Goal: Task Accomplishment & Management: Complete application form

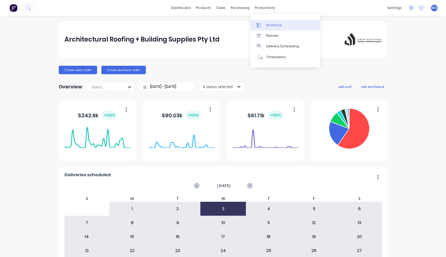
click at [267, 25] on div "Workflow" at bounding box center [274, 25] width 16 height 5
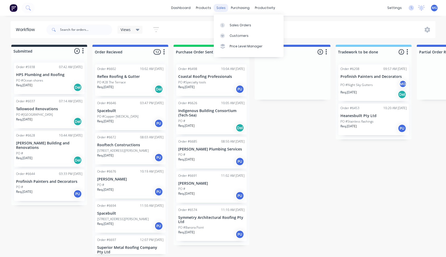
click at [220, 7] on div "sales" at bounding box center [221, 8] width 14 height 8
click at [232, 26] on div "Sales Orders" at bounding box center [240, 25] width 22 height 5
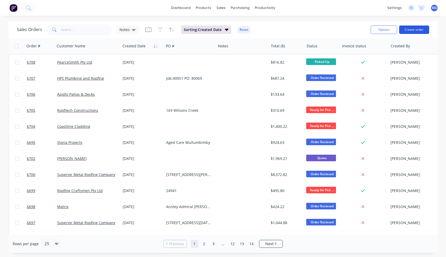
click at [416, 27] on button "Create order" at bounding box center [414, 30] width 30 height 8
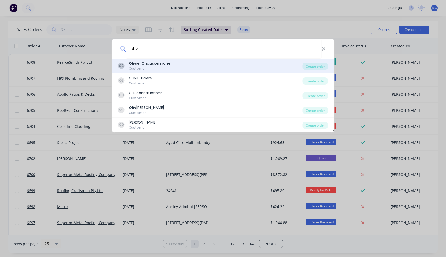
type input "oliv"
click at [205, 64] on div "OC Oliv ier Chaussemiche Customer" at bounding box center [210, 66] width 184 height 10
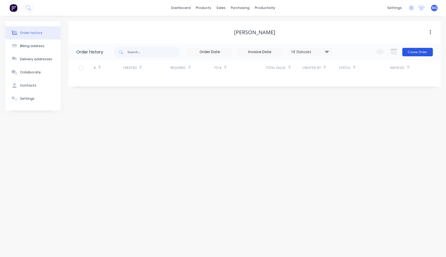
click at [418, 52] on button "Create Order" at bounding box center [417, 52] width 31 height 8
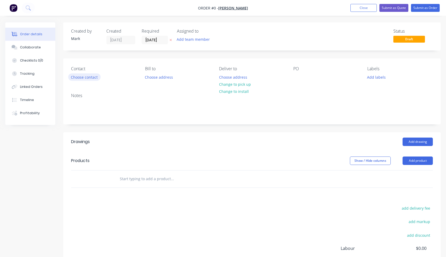
click at [89, 76] on button "Choose contact" at bounding box center [84, 76] width 32 height 7
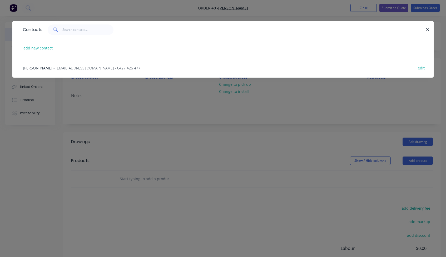
click at [97, 68] on span "- [EMAIL_ADDRESS][DOMAIN_NAME] - 0427 426 477" at bounding box center [96, 67] width 87 height 5
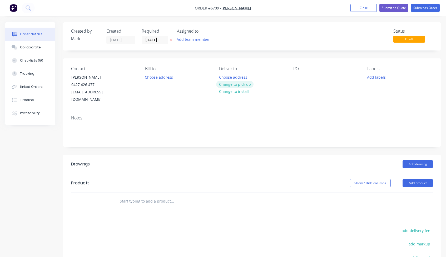
click at [232, 83] on button "Change to pick up" at bounding box center [234, 84] width 37 height 7
click at [297, 75] on div at bounding box center [297, 77] width 8 height 8
click at [33, 46] on div "Collaborate" at bounding box center [30, 47] width 21 height 5
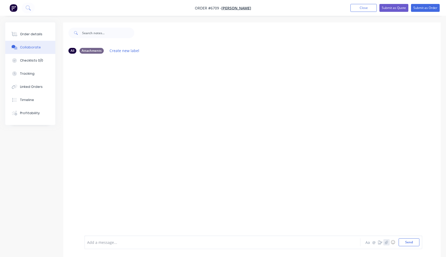
click at [387, 242] on icon "button" at bounding box center [386, 242] width 3 height 4
click at [409, 240] on button "Send" at bounding box center [408, 242] width 21 height 8
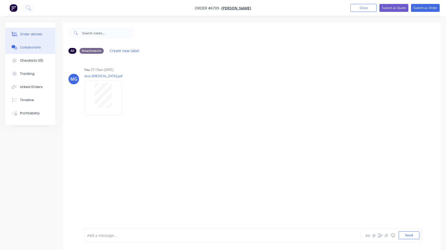
click at [29, 31] on button "Order details" at bounding box center [30, 34] width 50 height 13
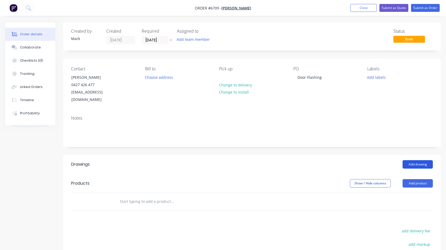
click at [412, 160] on button "Add drawing" at bounding box center [417, 164] width 30 height 8
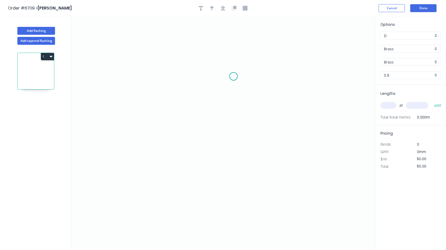
click at [233, 76] on icon "0" at bounding box center [223, 132] width 304 height 233
click at [179, 102] on icon "0" at bounding box center [223, 132] width 304 height 233
click at [181, 129] on icon "0 ?" at bounding box center [223, 132] width 304 height 233
click at [223, 128] on icon "0 ? ? ? º" at bounding box center [223, 132] width 304 height 233
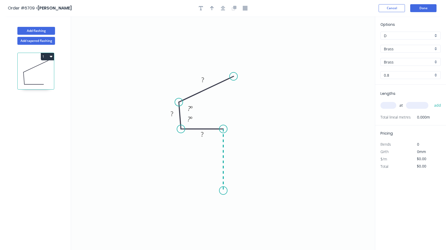
click at [219, 190] on icon "0 ? ? ? ? º ? º" at bounding box center [223, 132] width 304 height 233
click at [224, 190] on circle at bounding box center [223, 190] width 8 height 8
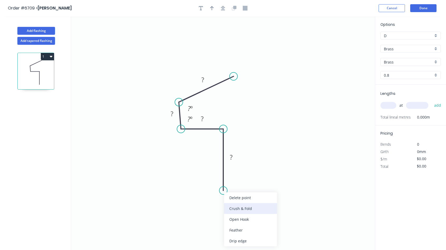
click at [232, 210] on div "Crush & Fold" at bounding box center [250, 208] width 53 height 11
click at [222, 191] on circle at bounding box center [223, 190] width 8 height 8
click at [224, 191] on circle at bounding box center [223, 190] width 8 height 8
click at [230, 198] on div "Delete point" at bounding box center [250, 198] width 53 height 11
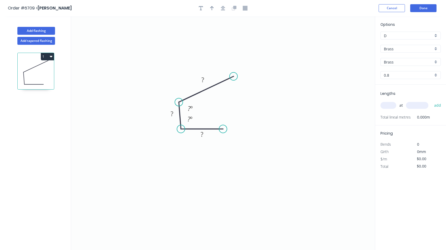
click at [223, 129] on circle at bounding box center [223, 129] width 8 height 8
click at [224, 128] on circle at bounding box center [223, 129] width 8 height 8
click at [223, 187] on icon "0 ? ? ? ? º ? º" at bounding box center [223, 132] width 304 height 233
click at [236, 200] on icon "0 ? ? ? ? ? º ? º" at bounding box center [223, 132] width 304 height 233
click at [236, 200] on body "Order #6709 > [PERSON_NAME] Cancel Done Add [MEDICAL_DATA] Add tapered [MEDICAL…" at bounding box center [223, 129] width 446 height 259
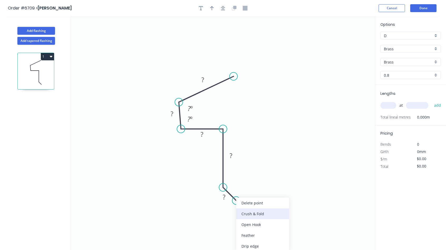
click at [239, 211] on div "Crush & Fold" at bounding box center [262, 213] width 53 height 11
click at [235, 199] on circle at bounding box center [236, 200] width 8 height 8
click at [238, 215] on div "Flip bend" at bounding box center [261, 217] width 53 height 11
click at [241, 185] on tspan "10" at bounding box center [242, 185] width 7 height 9
click at [222, 197] on rect at bounding box center [224, 196] width 11 height 7
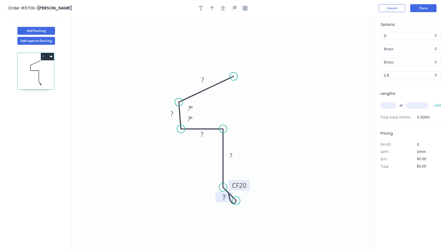
click at [225, 193] on tspan "?" at bounding box center [224, 196] width 3 height 9
click at [205, 81] on rect at bounding box center [202, 79] width 11 height 7
click at [170, 113] on rect at bounding box center [171, 113] width 11 height 7
drag, startPoint x: 181, startPoint y: 128, endPoint x: 178, endPoint y: 127, distance: 3.5
click at [178, 127] on circle at bounding box center [179, 129] width 8 height 8
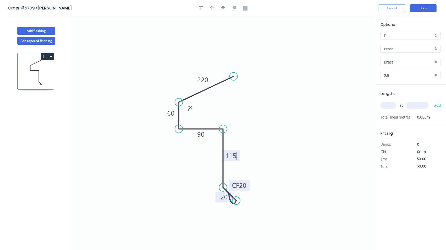
type input "$242.19"
click at [213, 8] on icon "button" at bounding box center [212, 8] width 4 height 5
drag, startPoint x: 347, startPoint y: 42, endPoint x: 273, endPoint y: 130, distance: 115.7
click at [273, 130] on icon at bounding box center [273, 124] width 5 height 17
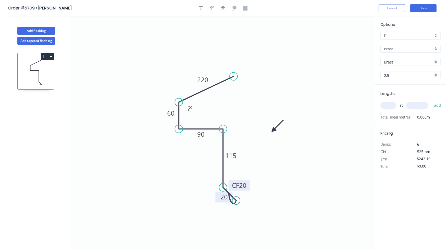
click at [273, 130] on icon at bounding box center [277, 125] width 15 height 15
click at [434, 48] on div "Brass" at bounding box center [410, 49] width 60 height 8
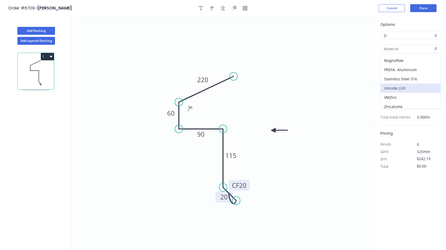
scroll to position [82, 0]
click at [403, 84] on div "Unicote LUX" at bounding box center [410, 87] width 60 height 9
type input "Unicote LUX"
type input "Ashwood"
type input "0.55"
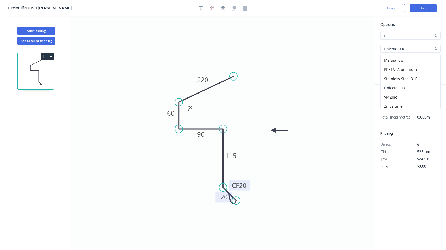
type input "$52.03"
click at [436, 61] on div "Ashwood" at bounding box center [410, 62] width 60 height 8
click at [405, 103] on div "Weathered Iron" at bounding box center [410, 104] width 60 height 9
type input "Weathered Iron"
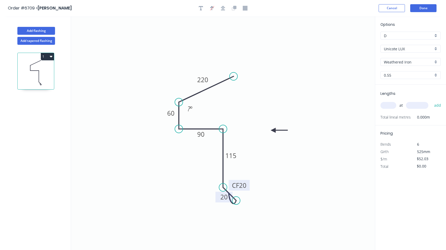
click at [387, 103] on input "text" at bounding box center [388, 105] width 16 height 7
type input "1"
type input "2200"
click at [437, 105] on button "add" at bounding box center [437, 105] width 12 height 9
type input "$114.47"
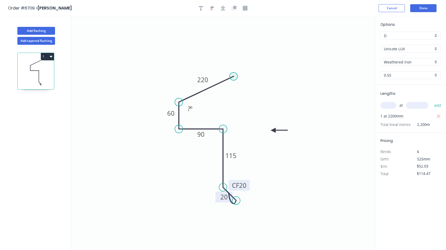
click at [235, 76] on circle at bounding box center [233, 76] width 8 height 8
click at [180, 101] on circle at bounding box center [179, 102] width 8 height 8
click at [232, 75] on circle at bounding box center [233, 76] width 8 height 8
click at [233, 77] on circle at bounding box center [233, 76] width 8 height 8
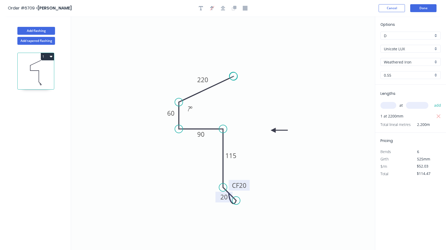
click at [233, 76] on circle at bounding box center [233, 76] width 8 height 8
drag, startPoint x: 179, startPoint y: 101, endPoint x: 242, endPoint y: 116, distance: 65.3
click at [179, 101] on circle at bounding box center [179, 102] width 8 height 8
click at [179, 102] on circle at bounding box center [179, 102] width 8 height 8
click at [178, 101] on circle at bounding box center [179, 102] width 8 height 8
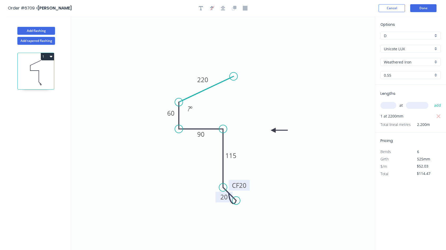
click at [204, 90] on icon at bounding box center [206, 89] width 55 height 26
click at [207, 86] on icon "0 220 60 90 115 CF 20 20 ? º" at bounding box center [223, 132] width 304 height 233
click at [203, 81] on tspan "220" at bounding box center [202, 79] width 11 height 9
click at [181, 101] on circle at bounding box center [179, 102] width 8 height 8
type input "$0.00"
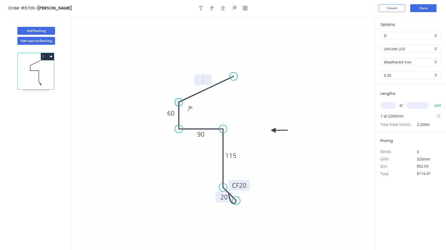
type input "$0.00"
click at [233, 77] on circle at bounding box center [233, 76] width 8 height 8
click at [233, 76] on circle at bounding box center [233, 76] width 8 height 8
click at [243, 84] on div "Delete point" at bounding box center [259, 83] width 53 height 11
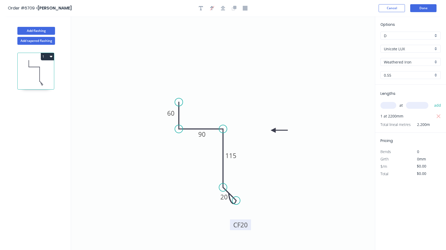
drag, startPoint x: 247, startPoint y: 182, endPoint x: 248, endPoint y: 222, distance: 39.5
click at [248, 222] on rect at bounding box center [240, 224] width 21 height 11
click at [224, 187] on circle at bounding box center [223, 187] width 8 height 8
click at [241, 202] on div "Show angle" at bounding box center [250, 204] width 53 height 11
type input "$34.84"
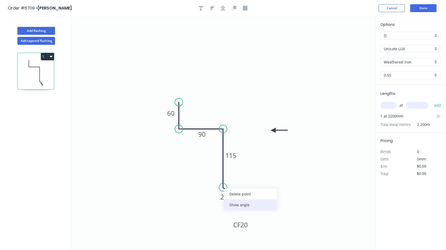
type input "$76.65"
click at [235, 182] on tspan "?" at bounding box center [233, 181] width 3 height 9
drag, startPoint x: 275, startPoint y: 129, endPoint x: 251, endPoint y: 145, distance: 29.3
click at [251, 145] on icon at bounding box center [256, 145] width 17 height 5
drag, startPoint x: 412, startPoint y: 88, endPoint x: 412, endPoint y: 67, distance: 20.8
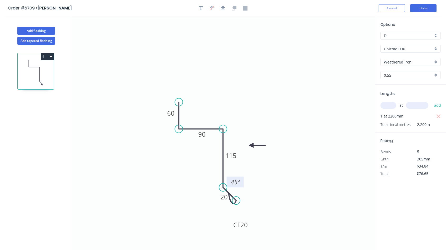
click at [412, 85] on div "Lengths at add 1 at 2200mm Total lineal metres 2.200m" at bounding box center [410, 108] width 71 height 48
click at [422, 6] on button "Done" at bounding box center [423, 8] width 26 height 8
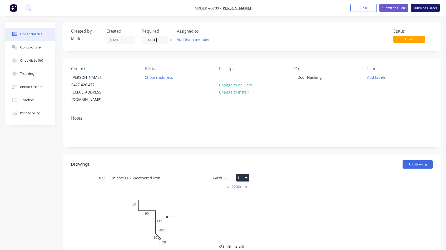
click at [424, 8] on button "Submit as Order" at bounding box center [425, 8] width 29 height 8
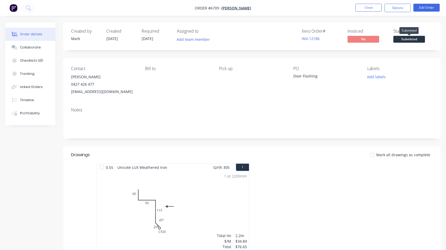
click at [407, 41] on span "Submitted" at bounding box center [409, 39] width 32 height 7
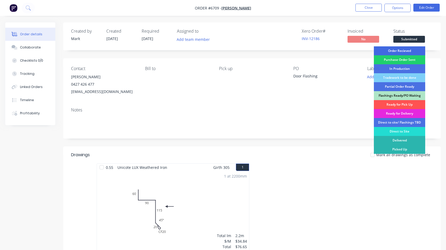
click at [398, 52] on div "Order Recieved" at bounding box center [398, 50] width 51 height 9
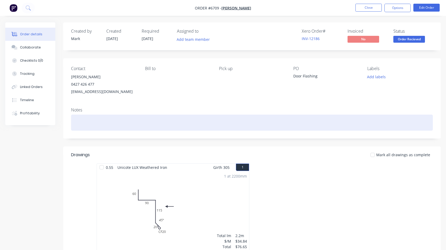
click at [75, 118] on div at bounding box center [251, 122] width 361 height 16
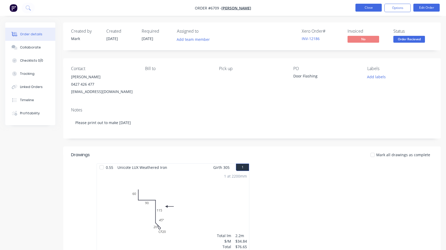
click at [363, 8] on button "Close" at bounding box center [368, 8] width 26 height 8
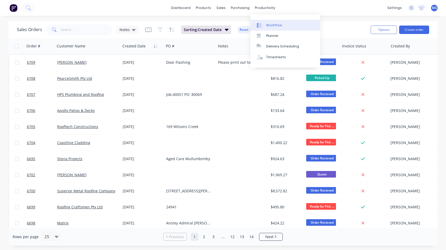
click at [268, 26] on div "Workflow" at bounding box center [274, 25] width 16 height 5
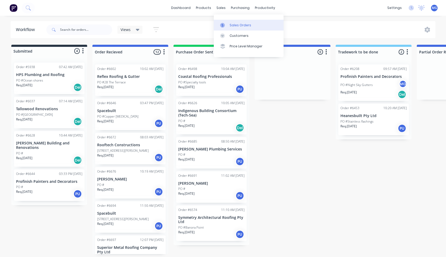
click at [235, 22] on link "Sales Orders" at bounding box center [249, 25] width 70 height 11
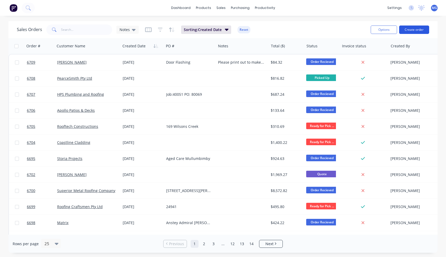
click at [417, 28] on button "Create order" at bounding box center [414, 30] width 30 height 8
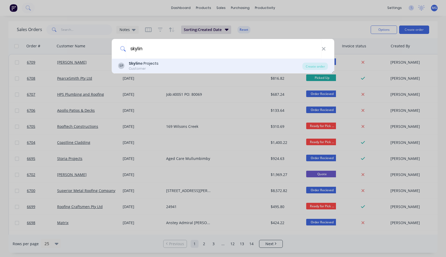
type input "skylin"
click at [235, 62] on div "SP Skylin e Projects Customer" at bounding box center [210, 66] width 184 height 10
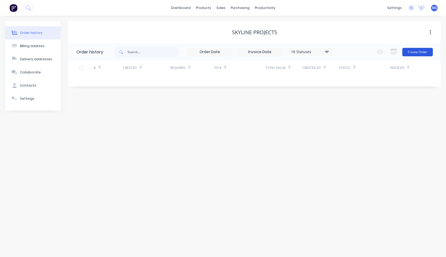
click at [412, 52] on button "Create Order" at bounding box center [417, 52] width 31 height 8
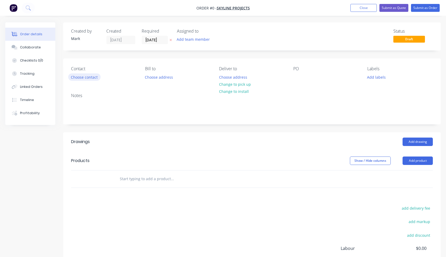
click at [91, 77] on button "Choose contact" at bounding box center [84, 76] width 32 height 7
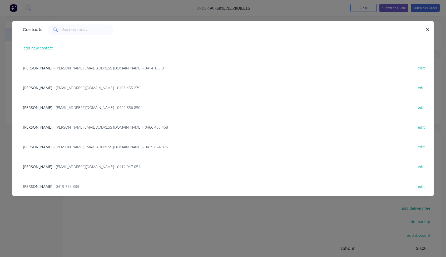
click at [53, 186] on span "- 0419 776 383" at bounding box center [66, 186] width 26 height 5
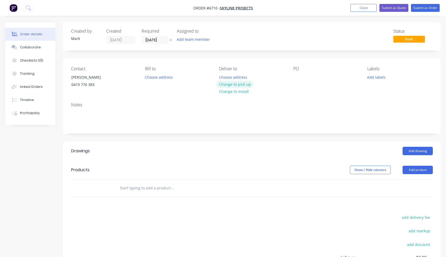
click at [235, 85] on button "Change to pick up" at bounding box center [234, 84] width 37 height 7
click at [296, 76] on div at bounding box center [297, 77] width 8 height 8
paste div
click at [24, 44] on button "Collaborate" at bounding box center [30, 47] width 50 height 13
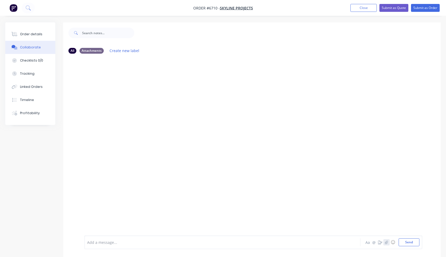
click at [387, 240] on icon "button" at bounding box center [386, 242] width 3 height 4
click at [404, 238] on button "Send" at bounding box center [408, 242] width 21 height 8
drag, startPoint x: 126, startPoint y: 137, endPoint x: 113, endPoint y: 117, distance: 23.9
click at [125, 136] on div "MG You 07:27am [DATE] Image_250829_104423.jpeg Labels Download Delete" at bounding box center [251, 147] width 377 height 178
click at [107, 107] on img at bounding box center [103, 98] width 38 height 34
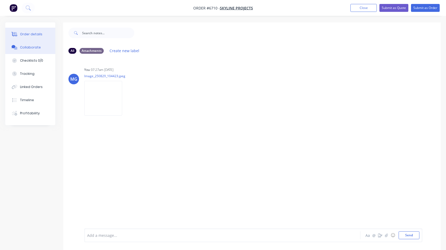
click at [24, 33] on div "Order details" at bounding box center [31, 34] width 22 height 5
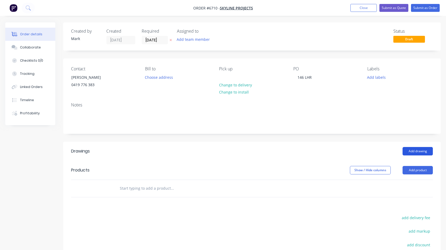
click at [420, 150] on button "Add drawing" at bounding box center [417, 151] width 30 height 8
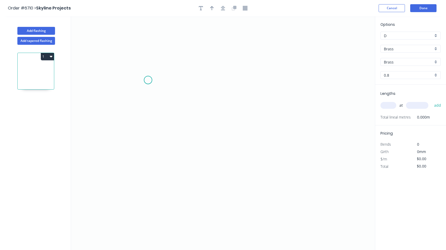
click at [148, 80] on icon "0" at bounding box center [223, 132] width 304 height 233
click at [166, 87] on icon "0" at bounding box center [223, 132] width 304 height 233
click at [168, 147] on icon "0 ?" at bounding box center [223, 132] width 304 height 233
click at [250, 146] on icon "0 ? ? ? º" at bounding box center [223, 132] width 304 height 233
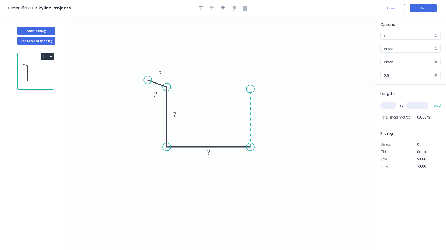
click at [248, 89] on icon "0 ? ? ? ? º" at bounding box center [223, 132] width 304 height 233
click at [266, 80] on icon "0 ? ? ? ? ? º" at bounding box center [223, 132] width 304 height 233
click at [266, 80] on circle at bounding box center [266, 80] width 8 height 8
click at [161, 68] on icon "0 ? ? ? ? ? ? º ? º" at bounding box center [223, 132] width 304 height 233
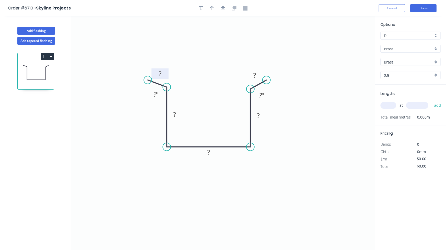
click at [157, 75] on rect at bounding box center [160, 73] width 11 height 7
click at [154, 96] on tspan "?" at bounding box center [154, 94] width 3 height 9
click at [207, 155] on rect at bounding box center [208, 152] width 11 height 7
click at [212, 7] on icon "button" at bounding box center [212, 8] width 4 height 4
type input "$163.22"
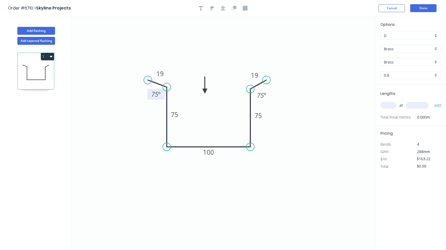
drag, startPoint x: 349, startPoint y: 41, endPoint x: 205, endPoint y: 91, distance: 152.5
click at [205, 91] on icon at bounding box center [204, 85] width 5 height 17
click at [436, 48] on div "Brass" at bounding box center [410, 49] width 60 height 8
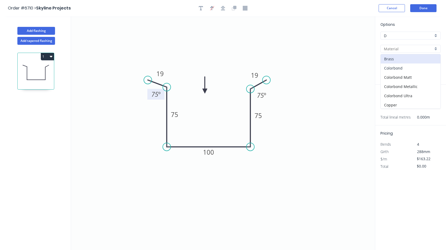
click at [405, 69] on div "Colorbond" at bounding box center [410, 67] width 60 height 9
type input "Colorbond"
type input "Basalt"
type input "0.55"
type input "$17.39"
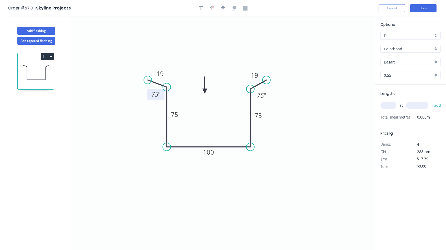
click at [386, 105] on input "text" at bounding box center [388, 105] width 16 height 7
type input "1"
type input "800"
click at [437, 105] on button "add" at bounding box center [437, 105] width 12 height 9
type input "$17.39"
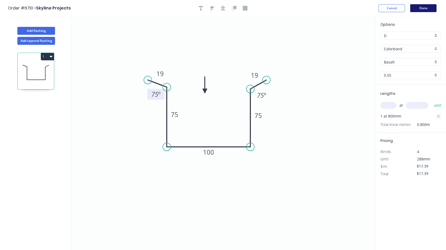
click at [424, 7] on button "Done" at bounding box center [423, 8] width 26 height 8
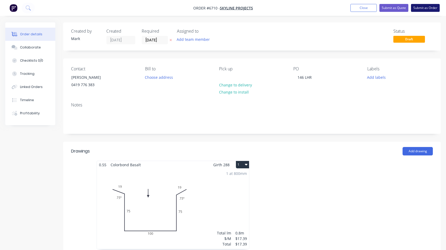
click at [422, 9] on button "Submit as Order" at bounding box center [425, 8] width 29 height 8
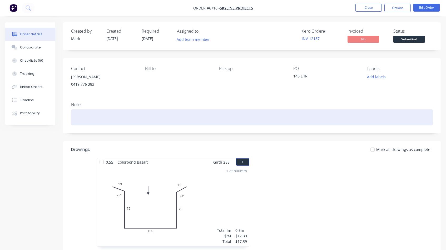
click at [75, 110] on div at bounding box center [251, 117] width 361 height 16
click at [88, 116] on div "To Be Ptrinted out" at bounding box center [251, 117] width 361 height 16
click at [108, 118] on div "To Be Printed out" at bounding box center [251, 117] width 361 height 16
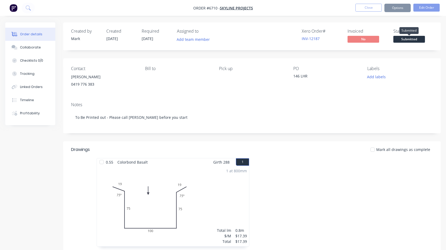
click at [408, 38] on span "Submitted" at bounding box center [409, 39] width 32 height 7
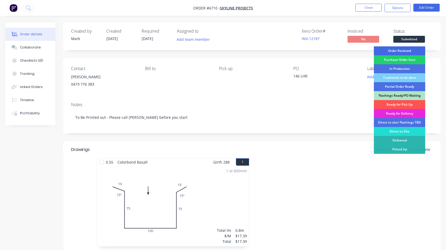
click at [407, 51] on div "Order Recieved" at bounding box center [398, 50] width 51 height 9
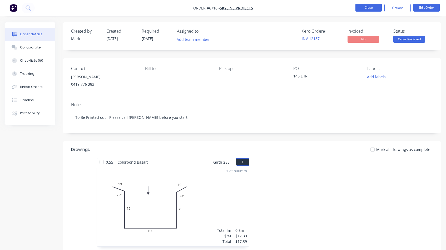
click at [371, 8] on button "Close" at bounding box center [368, 8] width 26 height 8
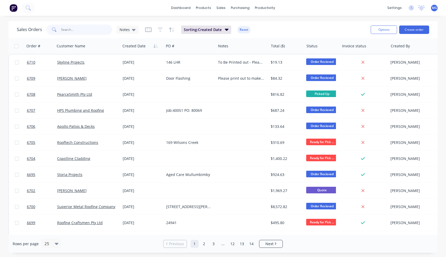
click at [74, 30] on input "text" at bounding box center [86, 29] width 51 height 11
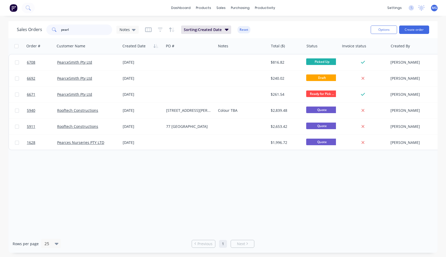
type input "pearl"
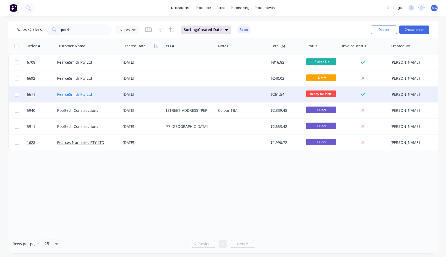
drag, startPoint x: 75, startPoint y: 34, endPoint x: 86, endPoint y: 94, distance: 60.1
click at [86, 94] on link "PearceSmith Pty Ltd" at bounding box center [74, 94] width 35 height 5
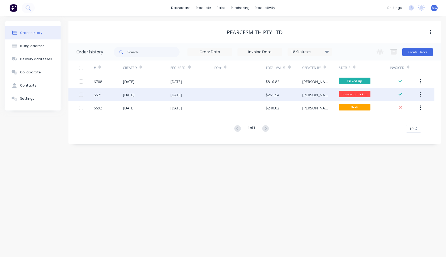
click at [237, 97] on div at bounding box center [239, 94] width 51 height 13
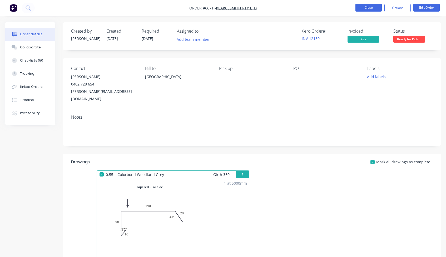
click at [365, 8] on button "Close" at bounding box center [368, 8] width 26 height 8
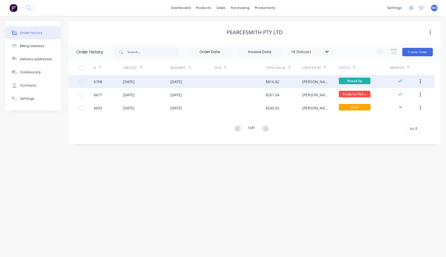
click at [200, 82] on div "[DATE]" at bounding box center [192, 81] width 44 height 13
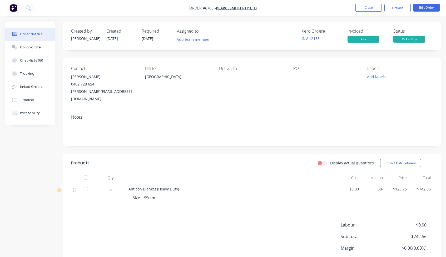
click at [86, 172] on div at bounding box center [85, 177] width 11 height 11
click at [367, 7] on button "Close" at bounding box center [368, 8] width 26 height 8
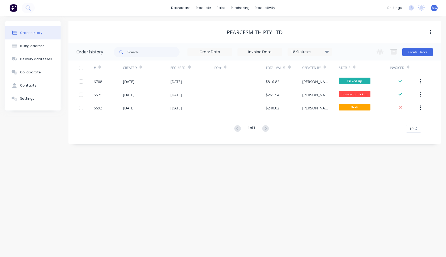
click at [328, 50] on icon at bounding box center [327, 51] width 4 height 6
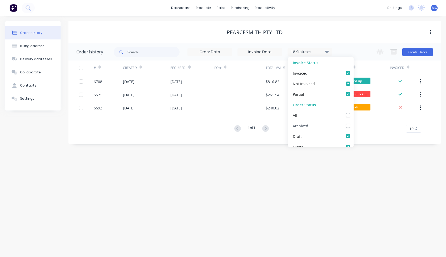
click at [353, 123] on label at bounding box center [353, 123] width 0 height 0
click at [353, 126] on input "checkbox" at bounding box center [355, 125] width 4 height 5
checkbox input "true"
click at [250, 138] on div "# Created Required PO # Total Value Created By Status Invoiced 6708 [DATE] [DAT…" at bounding box center [251, 99] width 366 height 78
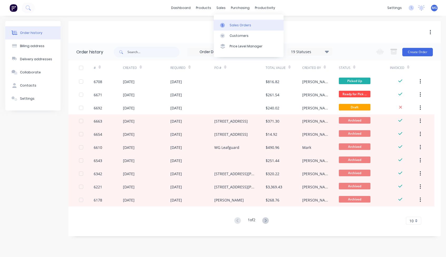
click at [230, 24] on div "Sales Orders" at bounding box center [240, 25] width 22 height 5
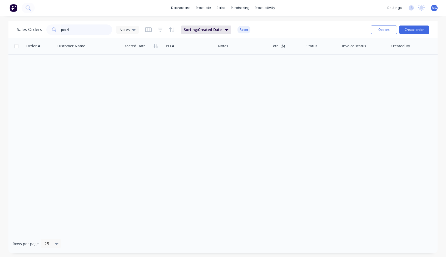
click at [72, 30] on input "pearl" at bounding box center [86, 29] width 51 height 11
type input "p"
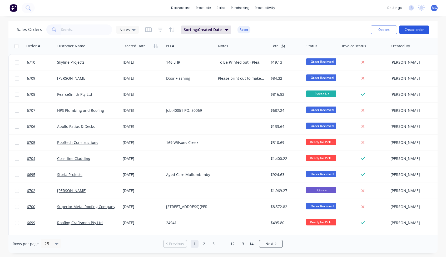
click at [416, 28] on button "Create order" at bounding box center [414, 30] width 30 height 8
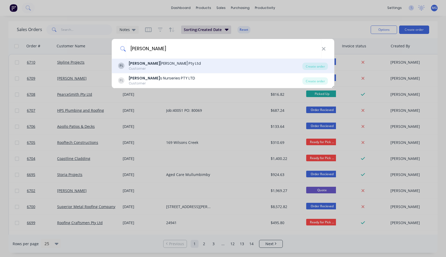
type input "[PERSON_NAME]"
click at [211, 62] on div "[PERSON_NAME] Pty Ltd Customer" at bounding box center [210, 66] width 184 height 10
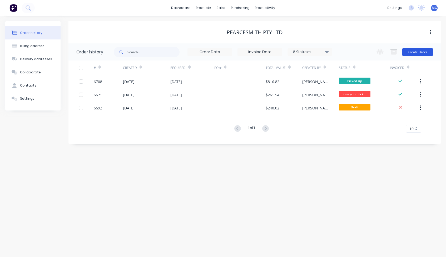
click at [419, 50] on button "Create Order" at bounding box center [417, 52] width 31 height 8
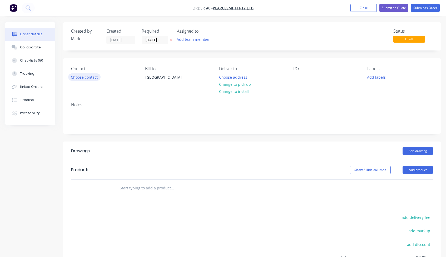
click at [89, 77] on button "Choose contact" at bounding box center [84, 76] width 32 height 7
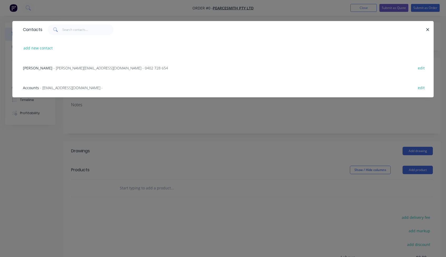
click at [61, 68] on span "- [PERSON_NAME][EMAIL_ADDRESS][DOMAIN_NAME] - 0402 728 654" at bounding box center [110, 67] width 114 height 5
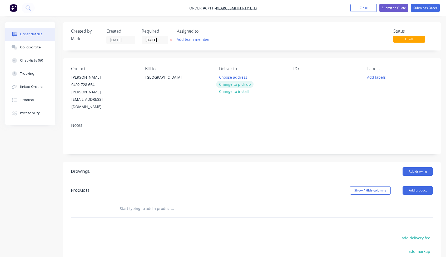
click at [230, 84] on button "Change to pick up" at bounding box center [234, 84] width 37 height 7
click at [33, 46] on div "Collaborate" at bounding box center [30, 47] width 21 height 5
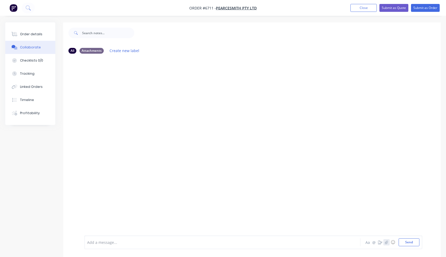
click at [387, 242] on icon "button" at bounding box center [386, 241] width 3 height 3
click at [410, 241] on button "Send" at bounding box center [408, 242] width 21 height 8
click at [100, 100] on img at bounding box center [103, 98] width 38 height 34
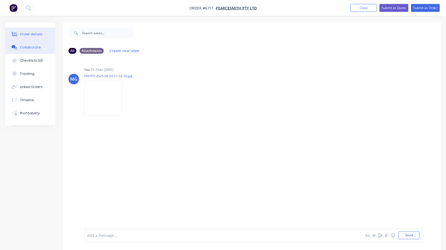
click at [37, 32] on button "Order details" at bounding box center [30, 34] width 50 height 13
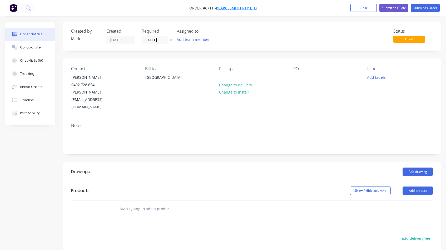
click at [238, 8] on span "PearceSmith Pty Ltd" at bounding box center [236, 8] width 41 height 5
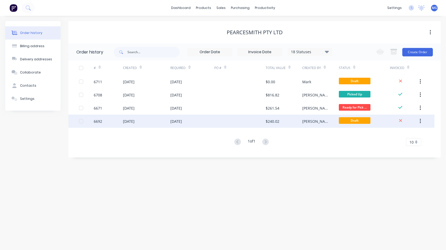
click at [277, 119] on div "$240.02" at bounding box center [272, 121] width 14 height 6
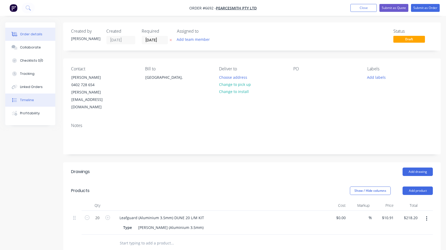
click at [29, 96] on button "Timeline" at bounding box center [30, 99] width 50 height 13
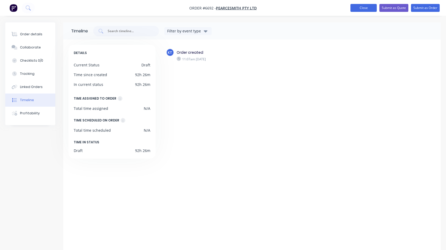
click at [362, 8] on button "Close" at bounding box center [363, 8] width 26 height 8
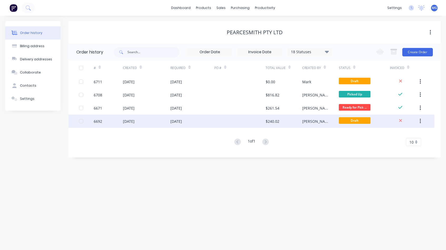
click at [182, 121] on div "[DATE]" at bounding box center [176, 121] width 12 height 6
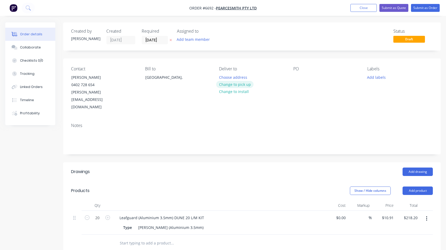
click at [237, 84] on button "Change to pick up" at bounding box center [234, 84] width 37 height 7
click at [27, 45] on div "Collaborate" at bounding box center [30, 47] width 21 height 5
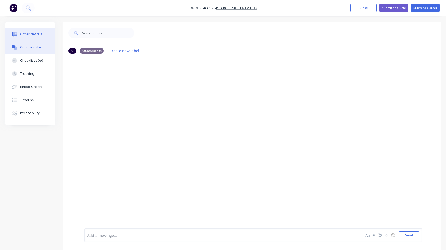
click at [33, 33] on div "Order details" at bounding box center [31, 34] width 22 height 5
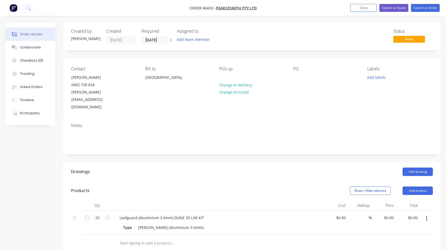
type input "$10.91"
type input "$218.20"
click at [361, 8] on button "Close" at bounding box center [363, 8] width 26 height 8
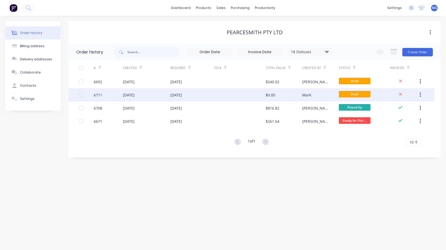
click at [215, 95] on div at bounding box center [239, 94] width 51 height 13
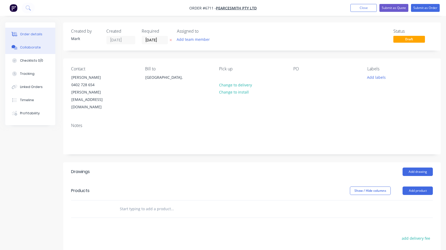
click at [34, 46] on div "Collaborate" at bounding box center [30, 47] width 21 height 5
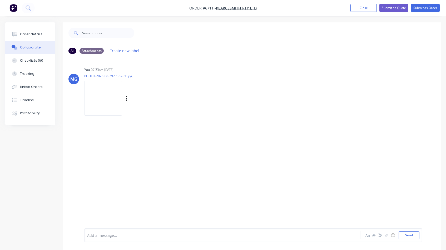
click at [107, 102] on img at bounding box center [103, 98] width 38 height 34
click at [34, 34] on div "Order details" at bounding box center [31, 34] width 22 height 5
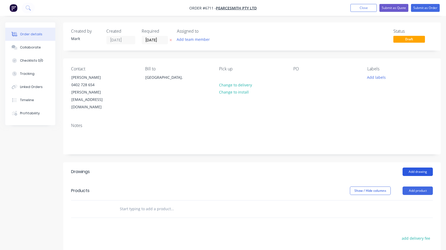
click at [418, 167] on button "Add drawing" at bounding box center [417, 171] width 30 height 8
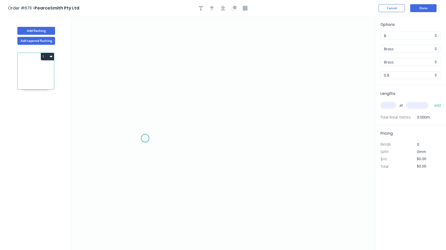
click at [145, 138] on icon "0" at bounding box center [223, 132] width 304 height 233
click at [155, 123] on icon "0" at bounding box center [223, 132] width 304 height 233
click at [266, 119] on icon "0 ?" at bounding box center [223, 132] width 304 height 233
click at [276, 137] on icon "0 ? ? ? º" at bounding box center [223, 132] width 304 height 233
click at [276, 137] on circle at bounding box center [276, 137] width 8 height 8
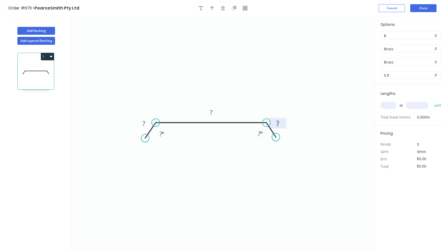
click at [278, 124] on tspan "?" at bounding box center [277, 123] width 3 height 9
type input "$194.86"
click at [210, 6] on icon "button" at bounding box center [212, 8] width 4 height 5
drag, startPoint x: 348, startPoint y: 43, endPoint x: 213, endPoint y: 90, distance: 142.6
click at [213, 90] on icon at bounding box center [211, 88] width 5 height 17
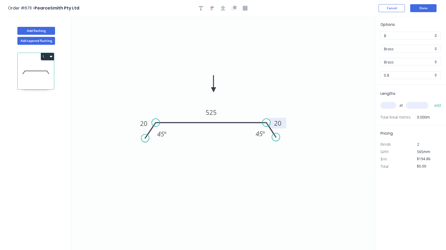
click at [435, 48] on div "Brass" at bounding box center [410, 49] width 60 height 8
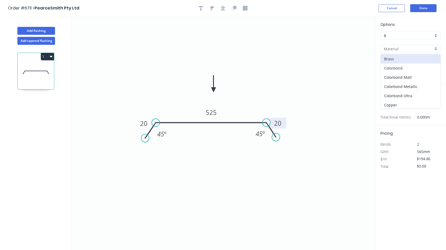
click at [412, 67] on div "Colorbond" at bounding box center [410, 67] width 60 height 9
type input "Colorbond"
type input "Basalt"
type input "0.55"
type input "$21.93"
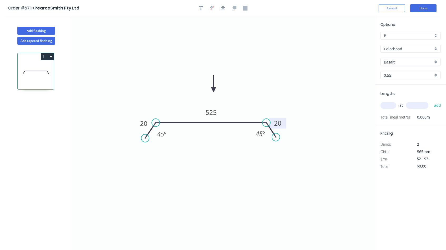
click at [436, 60] on div "Basalt" at bounding box center [410, 62] width 60 height 8
click at [395, 116] on div "Woodland Grey" at bounding box center [410, 116] width 60 height 9
type input "Woodland Grey"
click at [388, 109] on input "text" at bounding box center [388, 105] width 16 height 7
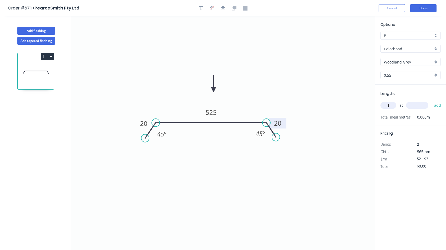
type input "1"
type input "1000"
click at [437, 105] on button "add" at bounding box center [437, 105] width 12 height 9
type input "$21.93"
click at [423, 9] on button "Done" at bounding box center [423, 8] width 26 height 8
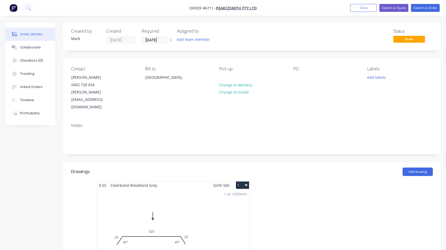
click at [206, 194] on div "1 at 1000mm Total lm $/M Total 1m $21.93 $21.93" at bounding box center [173, 229] width 152 height 80
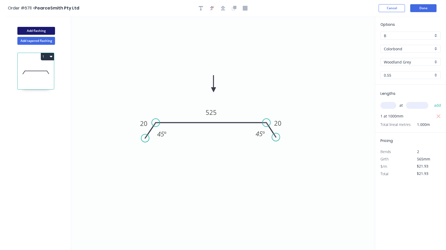
click at [40, 30] on button "Add flashing" at bounding box center [36, 31] width 38 height 8
type input "$0.00"
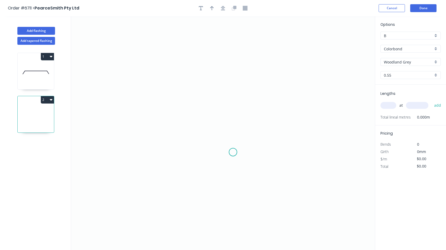
click at [233, 152] on icon "0" at bounding box center [223, 132] width 304 height 233
click at [247, 168] on icon "0" at bounding box center [223, 132] width 304 height 233
click at [248, 100] on icon "0 ?" at bounding box center [223, 132] width 304 height 233
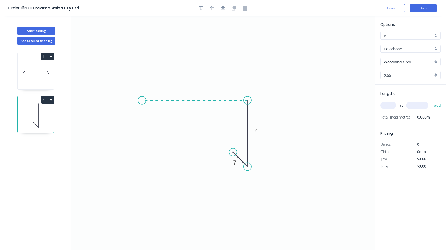
click at [142, 98] on icon "0 ? ?" at bounding box center [223, 132] width 304 height 233
click at [133, 112] on icon "0 ? ? ?" at bounding box center [223, 132] width 304 height 233
click at [133, 112] on circle at bounding box center [133, 112] width 8 height 8
click at [129, 100] on rect at bounding box center [131, 98] width 11 height 7
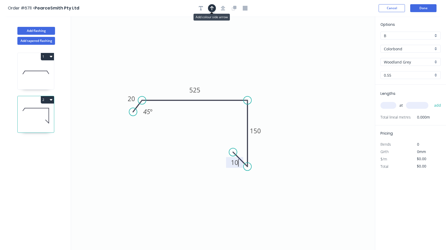
click at [213, 12] on button "button" at bounding box center [212, 8] width 8 height 8
type input "$28.83"
drag, startPoint x: 348, startPoint y: 43, endPoint x: 220, endPoint y: 73, distance: 131.9
click at [220, 73] on icon at bounding box center [220, 66] width 5 height 17
click at [387, 107] on input "text" at bounding box center [388, 105] width 16 height 7
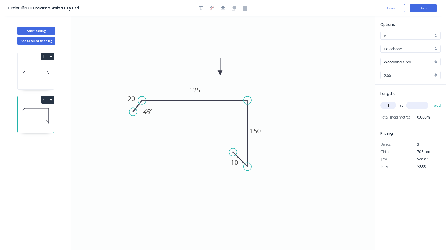
type input "1"
type input "2000"
click at [438, 104] on button "add" at bounding box center [437, 105] width 12 height 9
type input "$57.66"
click at [422, 10] on button "Done" at bounding box center [423, 8] width 26 height 8
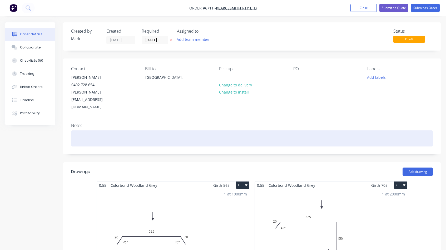
click at [83, 130] on div at bounding box center [251, 138] width 361 height 16
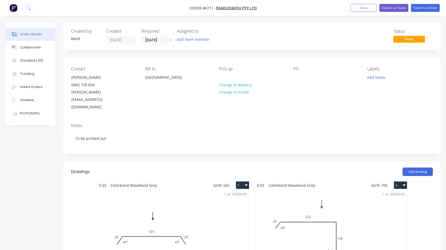
drag, startPoint x: 294, startPoint y: 83, endPoint x: 305, endPoint y: 74, distance: 13.7
click at [295, 79] on div "PO" at bounding box center [325, 88] width 65 height 44
click at [297, 74] on div at bounding box center [297, 77] width 8 height 8
click at [421, 8] on button "Submit as Order" at bounding box center [425, 8] width 29 height 8
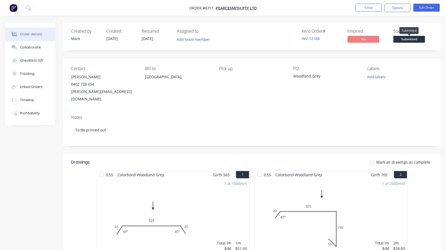
click at [406, 41] on span "Submitted" at bounding box center [409, 39] width 32 height 7
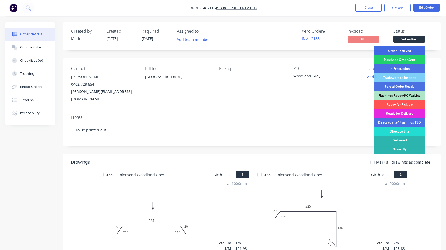
click at [400, 51] on div "Order Recieved" at bounding box center [398, 50] width 51 height 9
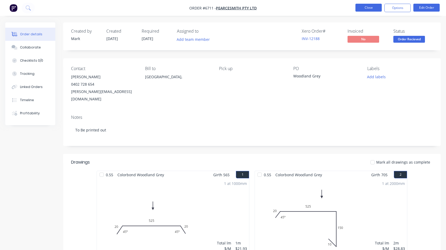
click at [364, 7] on button "Close" at bounding box center [368, 8] width 26 height 8
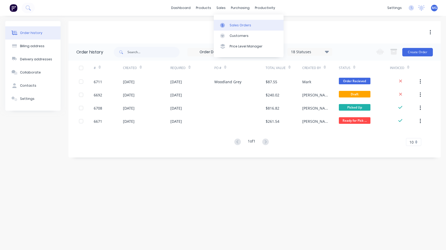
click at [227, 24] on div at bounding box center [224, 25] width 8 height 5
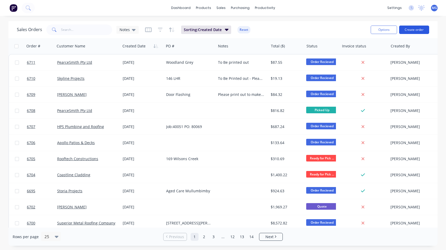
click at [411, 30] on button "Create order" at bounding box center [414, 30] width 30 height 8
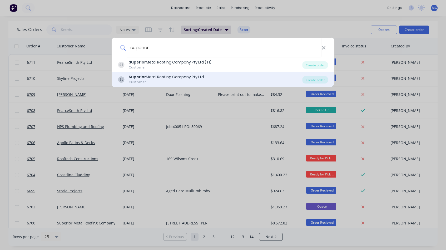
type input "superior"
click at [186, 78] on div "Superior Metal Roofing Company Pty Ltd" at bounding box center [166, 77] width 75 height 6
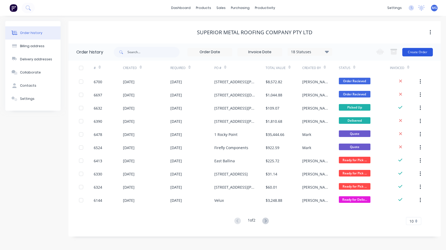
click at [418, 51] on button "Create Order" at bounding box center [417, 52] width 31 height 8
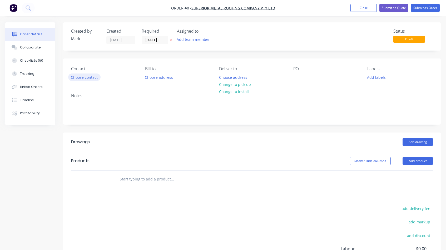
click at [89, 78] on button "Choose contact" at bounding box center [84, 76] width 32 height 7
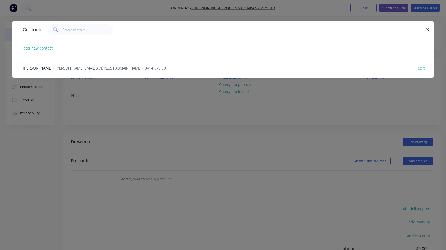
click at [78, 67] on span "- [PERSON_NAME][EMAIL_ADDRESS][DOMAIN_NAME] - 0414 879 891" at bounding box center [110, 67] width 114 height 5
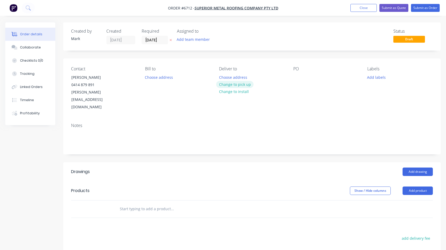
click at [239, 85] on button "Change to pick up" at bounding box center [234, 84] width 37 height 7
click at [296, 78] on div at bounding box center [297, 77] width 8 height 8
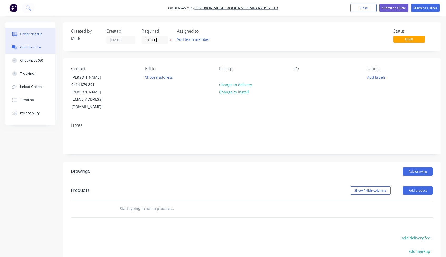
click at [26, 47] on div "Collaborate" at bounding box center [30, 47] width 21 height 5
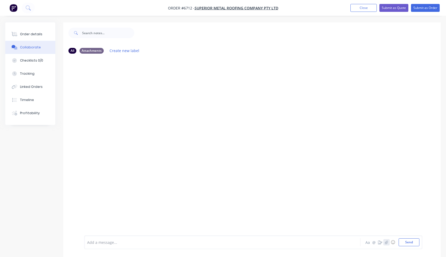
click at [386, 244] on icon "button" at bounding box center [386, 241] width 3 height 3
click at [410, 241] on button "Send" at bounding box center [408, 242] width 21 height 8
click at [104, 101] on img at bounding box center [103, 98] width 38 height 34
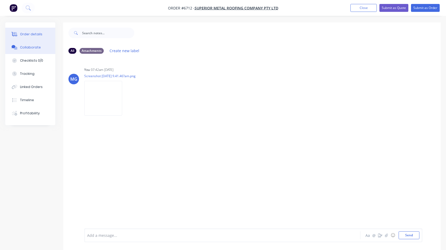
click at [33, 32] on div "Order details" at bounding box center [31, 34] width 22 height 5
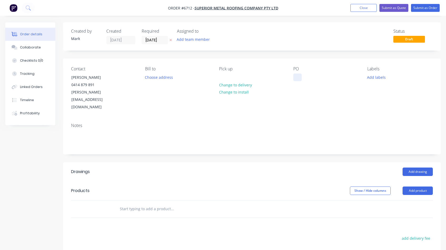
click at [299, 76] on div at bounding box center [297, 77] width 8 height 8
click at [416, 186] on button "Add product" at bounding box center [417, 190] width 30 height 8
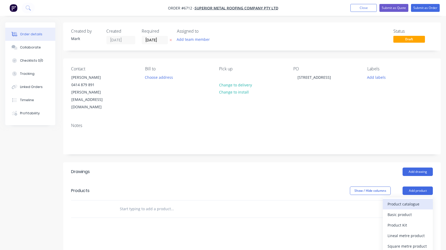
click at [408, 200] on div "Product catalogue" at bounding box center [407, 204] width 41 height 8
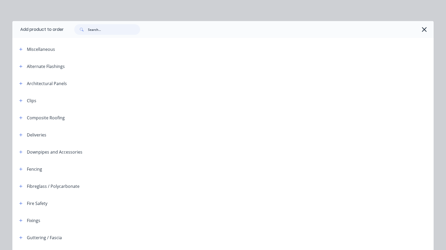
click at [109, 28] on input "text" at bounding box center [114, 29] width 52 height 11
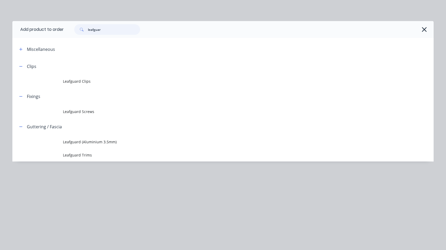
type input "leaguer"
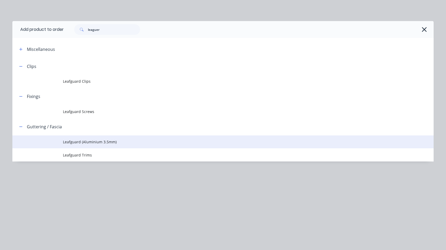
drag, startPoint x: 104, startPoint y: 39, endPoint x: 81, endPoint y: 141, distance: 104.3
click at [81, 141] on span "Leafguard (Aluminium 3.5mm)" at bounding box center [211, 142] width 296 height 6
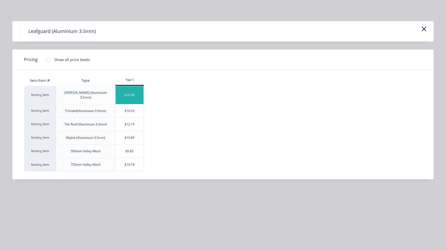
click at [129, 92] on div "$10.49" at bounding box center [129, 95] width 28 height 18
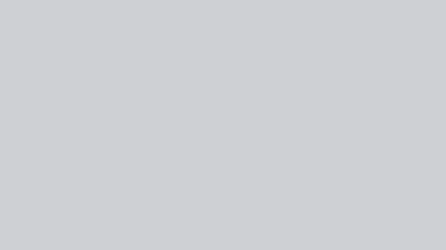
type input "$10.49"
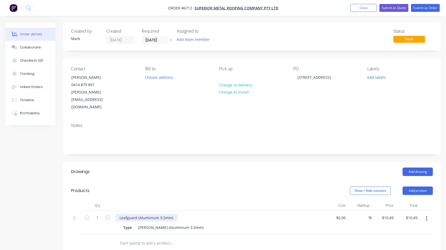
click at [175, 214] on div "Leafguard (Aluminium 3.5mm)" at bounding box center [146, 218] width 62 height 8
click at [100, 214] on input "1" at bounding box center [97, 218] width 14 height 8
type input "200"
type input "$2,098.00"
click at [421, 186] on button "Add product" at bounding box center [417, 190] width 30 height 8
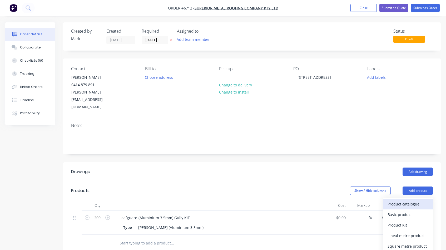
click at [399, 200] on div "Product catalogue" at bounding box center [407, 204] width 41 height 8
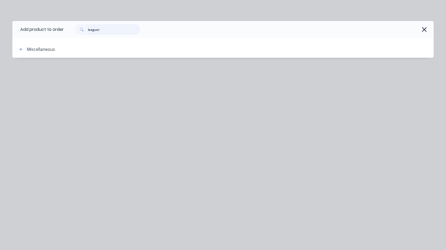
click at [104, 30] on input "leaguer" at bounding box center [114, 29] width 52 height 11
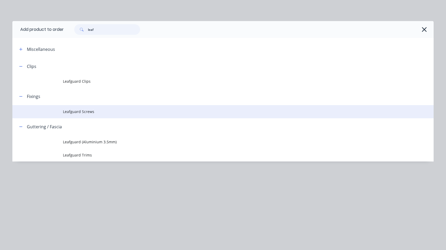
type input "leaf"
click at [88, 113] on span "Leafguard Screws" at bounding box center [211, 112] width 296 height 6
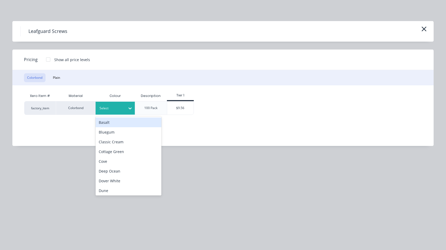
click at [132, 109] on icon at bounding box center [129, 107] width 5 height 5
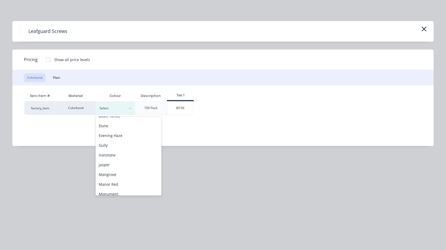
scroll to position [70, 0]
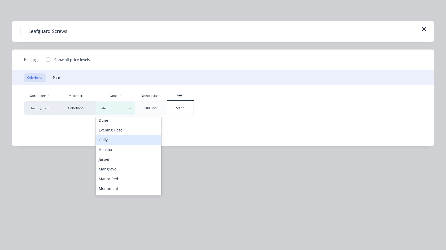
click at [103, 139] on div "Gully" at bounding box center [128, 140] width 66 height 10
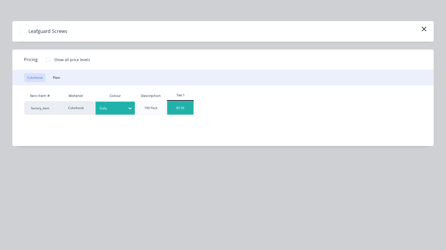
click at [181, 107] on div "$9.56" at bounding box center [180, 107] width 26 height 13
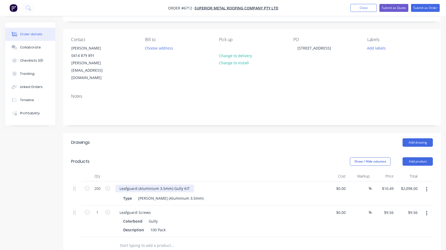
scroll to position [37, 0]
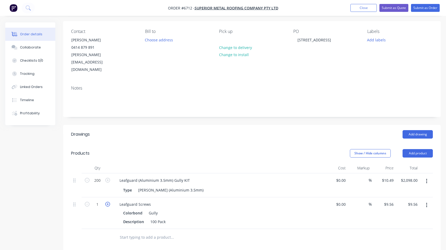
click at [107, 201] on icon "button" at bounding box center [107, 203] width 5 height 5
type input "2"
type input "$19.12"
click at [107, 201] on icon "button" at bounding box center [107, 203] width 5 height 5
type input "3"
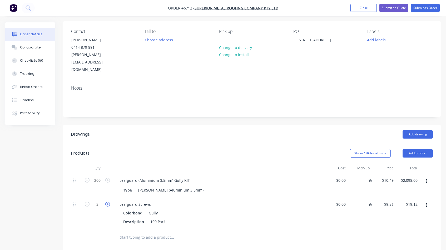
type input "$28.68"
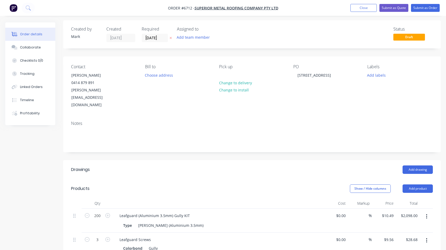
scroll to position [0, 0]
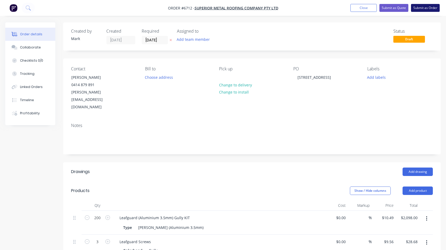
click at [423, 8] on button "Submit as Order" at bounding box center [425, 8] width 29 height 8
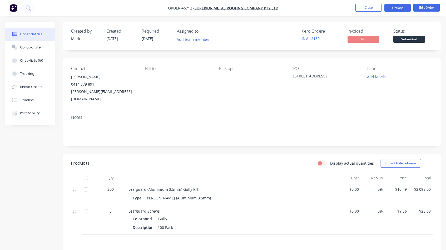
click at [398, 6] on button "Options" at bounding box center [397, 8] width 26 height 8
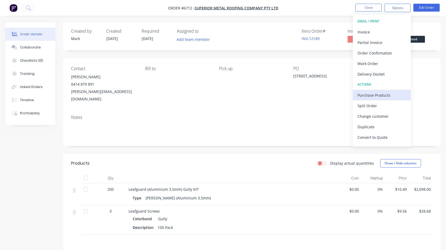
click at [365, 94] on div "Purchase Products" at bounding box center [381, 95] width 48 height 8
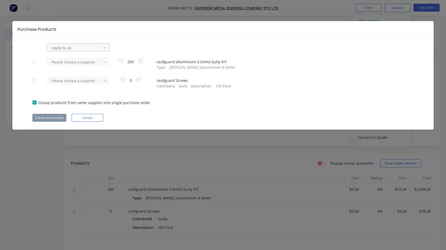
click at [57, 46] on div "Apply to all" at bounding box center [75, 48] width 46 height 6
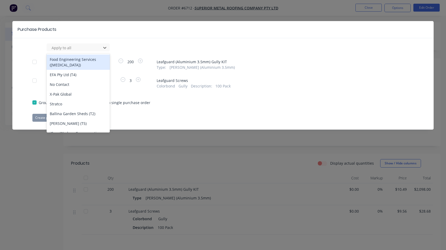
click at [36, 63] on div at bounding box center [34, 62] width 11 height 11
click at [38, 63] on div at bounding box center [34, 62] width 11 height 11
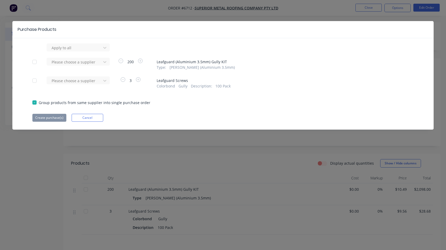
click at [128, 47] on div "Apply to all" at bounding box center [222, 47] width 381 height 8
click at [78, 64] on div at bounding box center [74, 62] width 47 height 7
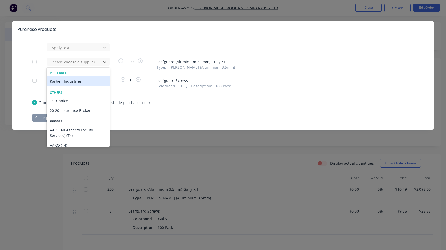
click at [58, 82] on div "Karben Industries" at bounding box center [78, 81] width 63 height 10
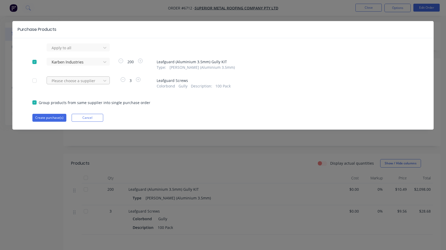
click at [60, 78] on div "Please choose a supplier" at bounding box center [75, 81] width 46 height 6
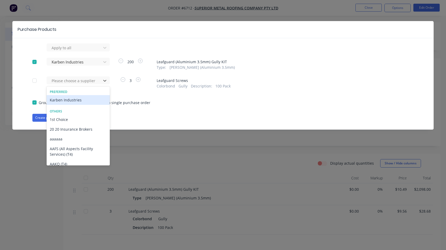
click at [55, 103] on div "Karben Industries" at bounding box center [78, 100] width 63 height 10
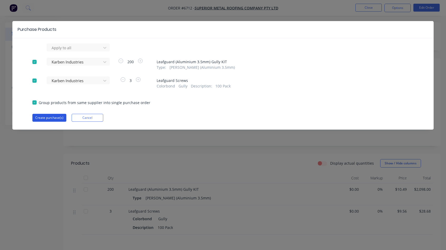
click at [51, 117] on button "Create purchase(s)" at bounding box center [49, 118] width 34 height 8
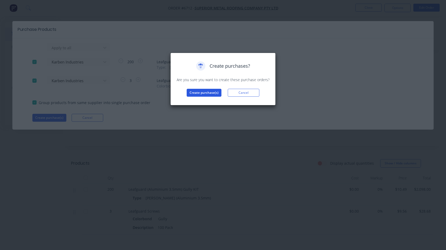
click at [210, 95] on button "Create purchase(s)" at bounding box center [203, 93] width 35 height 8
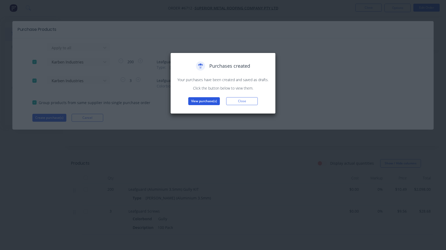
click at [211, 102] on button "View purchase(s)" at bounding box center [204, 101] width 32 height 8
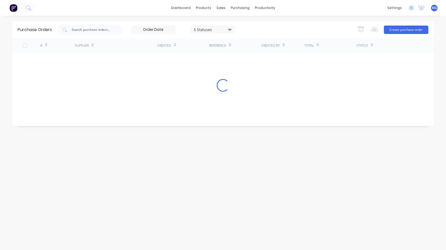
click at [211, 102] on div "Purchase Orders 5 Statuses 5 Statuses Export to Excel (XLSX) Create purchase or…" at bounding box center [222, 132] width 421 height 223
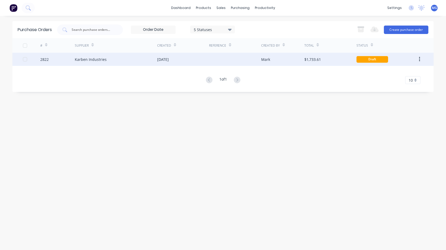
click at [290, 60] on div "Mark" at bounding box center [282, 59] width 43 height 13
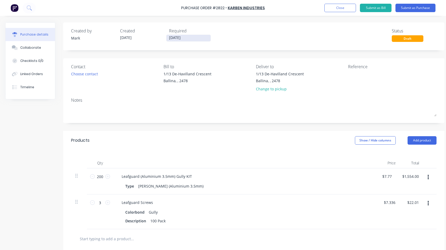
click at [191, 39] on input "[DATE]" at bounding box center [188, 38] width 44 height 7
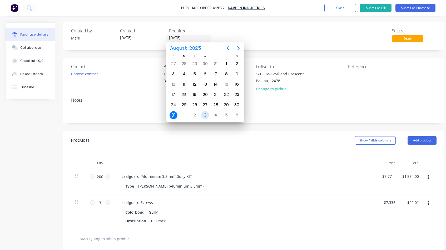
click at [206, 114] on div "3" at bounding box center [205, 115] width 8 height 8
type input "[DATE]"
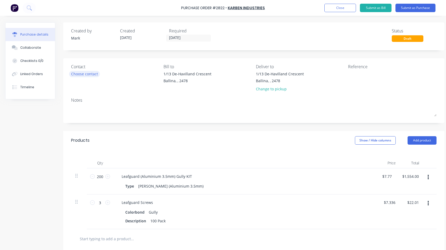
click at [91, 73] on div "Choose contact" at bounding box center [84, 74] width 27 height 6
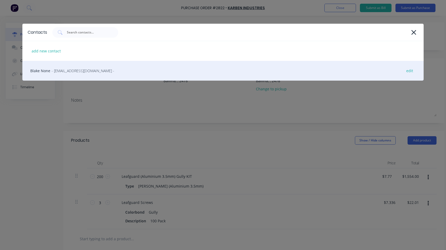
click at [67, 73] on span "- [EMAIL_ADDRESS][DOMAIN_NAME] -" at bounding box center [83, 71] width 63 height 6
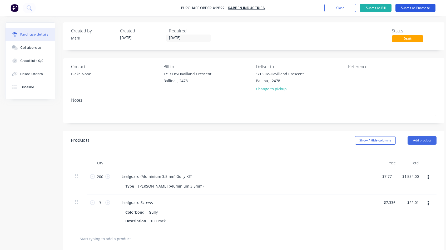
click at [412, 6] on button "Submit as Purchase" at bounding box center [415, 8] width 40 height 8
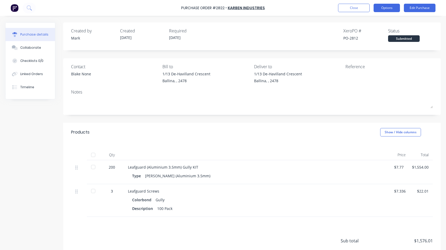
click at [389, 7] on button "Options" at bounding box center [386, 8] width 26 height 8
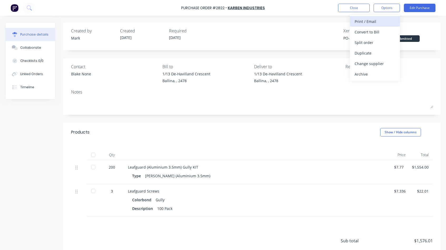
click at [367, 24] on div "Print / Email" at bounding box center [374, 22] width 41 height 8
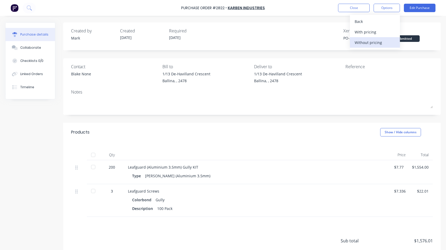
click at [360, 40] on div "Without pricing" at bounding box center [374, 43] width 41 height 8
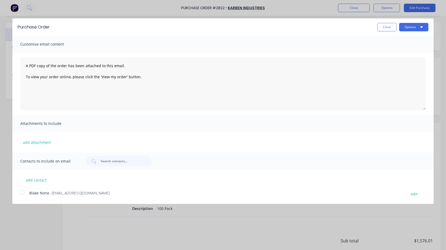
click at [22, 191] on div at bounding box center [22, 192] width 11 height 11
click at [415, 26] on button "Options" at bounding box center [413, 27] width 29 height 8
click at [394, 48] on div "Email" at bounding box center [403, 51] width 41 height 8
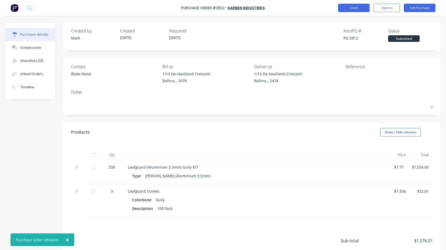
click at [353, 6] on button "Close" at bounding box center [354, 8] width 32 height 8
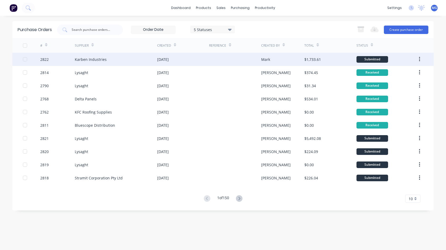
click at [77, 58] on div "Karben Industries" at bounding box center [91, 60] width 32 height 6
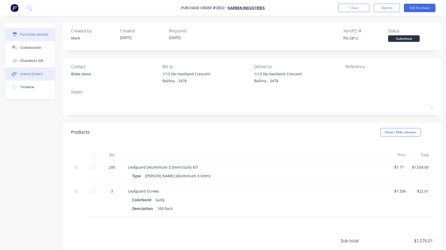
click at [32, 73] on div "Linked Orders" at bounding box center [31, 74] width 23 height 5
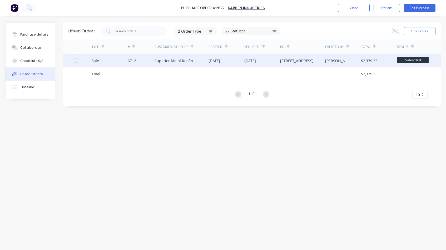
click at [152, 59] on div "6712" at bounding box center [141, 60] width 27 height 13
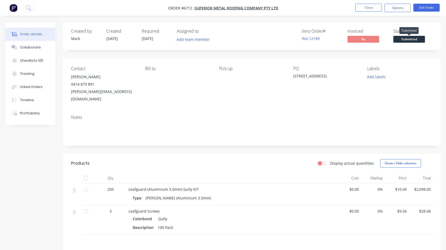
click at [414, 39] on span "Submitted" at bounding box center [409, 39] width 32 height 7
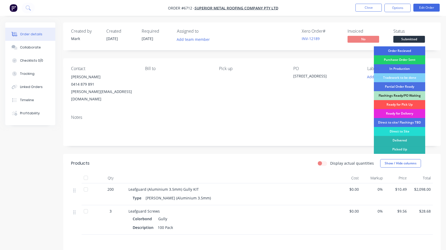
click at [407, 50] on div "Order Recieved" at bounding box center [398, 50] width 51 height 9
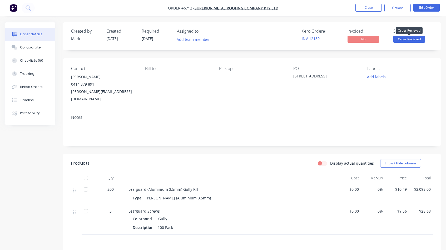
click at [406, 37] on span "Order Recieved" at bounding box center [409, 39] width 32 height 7
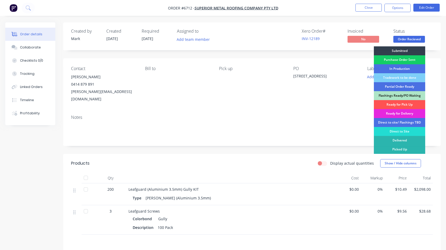
click at [394, 59] on div "Purchase Order Sent" at bounding box center [398, 59] width 51 height 9
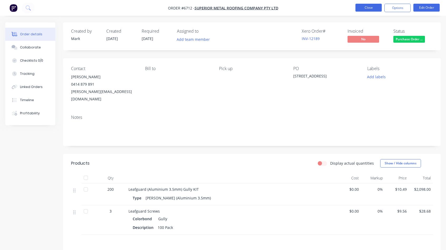
click at [364, 8] on button "Close" at bounding box center [368, 8] width 26 height 8
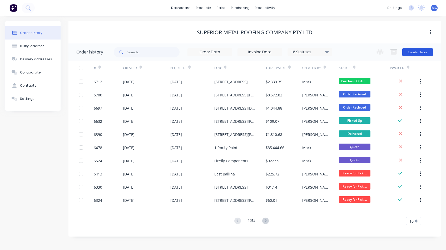
click at [424, 51] on button "Create Order" at bounding box center [417, 52] width 31 height 8
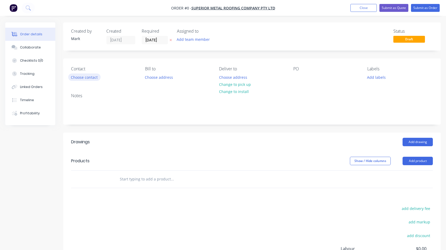
click at [90, 75] on button "Choose contact" at bounding box center [84, 76] width 32 height 7
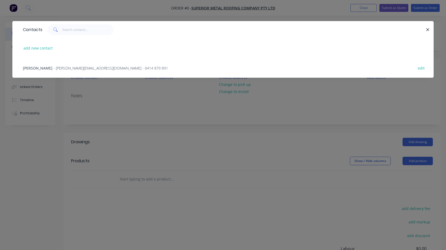
click at [72, 68] on span "- [PERSON_NAME][EMAIL_ADDRESS][DOMAIN_NAME] - 0414 879 891" at bounding box center [110, 67] width 114 height 5
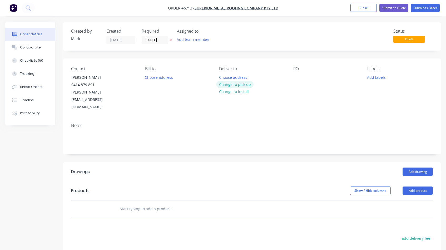
click at [240, 84] on button "Change to pick up" at bounding box center [234, 84] width 37 height 7
click at [296, 76] on div at bounding box center [297, 77] width 8 height 8
paste div
click at [27, 44] on button "Collaborate" at bounding box center [30, 47] width 50 height 13
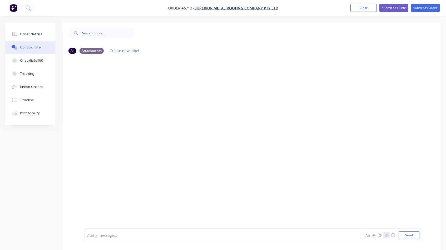
click at [385, 233] on icon "button" at bounding box center [386, 235] width 3 height 4
click at [410, 236] on button "Send" at bounding box center [408, 235] width 21 height 8
click at [35, 34] on div "Order details" at bounding box center [31, 34] width 22 height 5
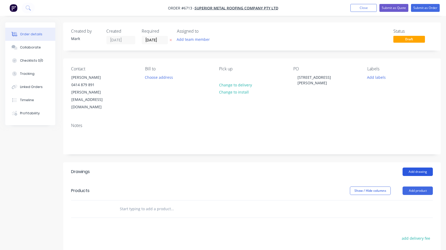
click at [424, 167] on button "Add drawing" at bounding box center [417, 171] width 30 height 8
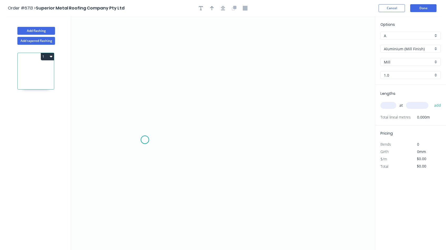
click at [145, 140] on icon "0" at bounding box center [223, 132] width 304 height 233
click at [155, 128] on icon "0" at bounding box center [223, 132] width 304 height 233
click at [268, 126] on icon "0 ?" at bounding box center [223, 132] width 304 height 233
click at [279, 143] on icon "0 ? ? ? º" at bounding box center [223, 132] width 304 height 233
click at [279, 143] on circle at bounding box center [279, 143] width 8 height 8
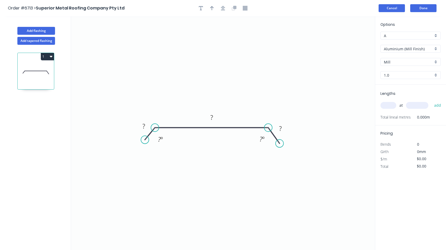
click at [397, 7] on button "Cancel" at bounding box center [391, 8] width 26 height 8
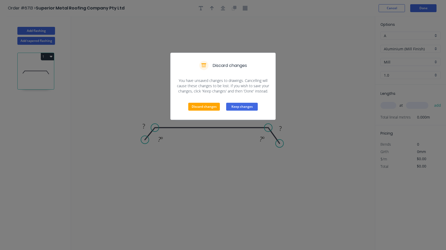
click at [242, 107] on button "Keep changes" at bounding box center [242, 107] width 32 height 8
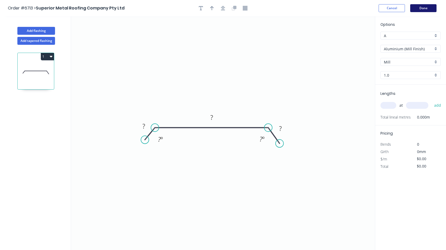
click at [424, 6] on button "Done" at bounding box center [423, 8] width 26 height 8
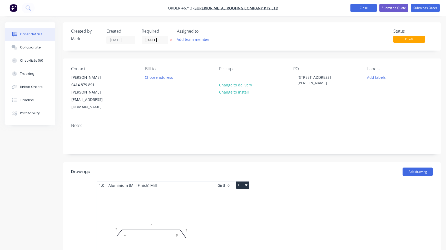
click at [363, 11] on button "Close" at bounding box center [363, 8] width 26 height 8
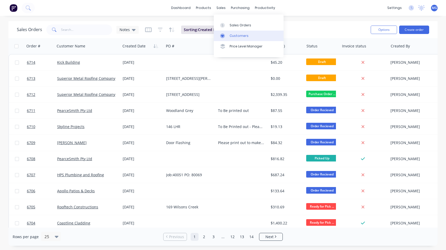
click at [234, 38] on div "Customers" at bounding box center [238, 35] width 19 height 5
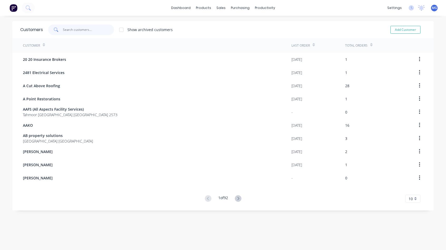
click at [63, 29] on input "text" at bounding box center [88, 29] width 51 height 11
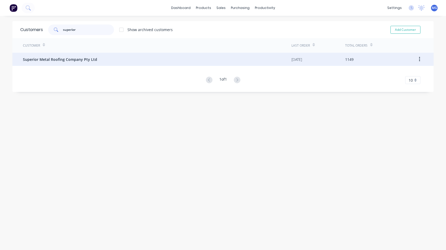
type input "superior"
click at [54, 60] on span "Superior Metal Roofing Company Pty Ltd" at bounding box center [60, 60] width 74 height 6
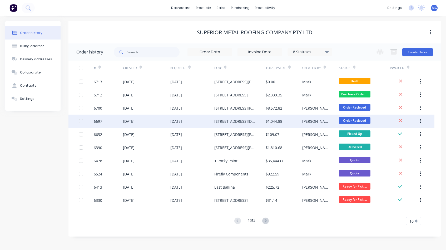
click at [150, 122] on div "[DATE]" at bounding box center [147, 120] width 48 height 13
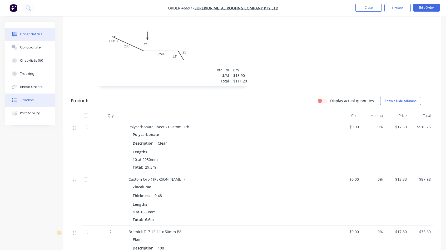
click at [28, 97] on button "Timeline" at bounding box center [30, 99] width 50 height 13
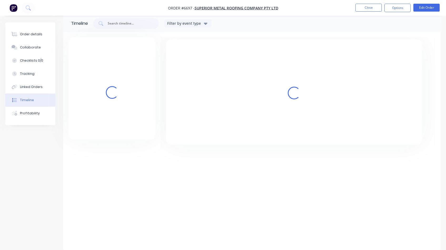
scroll to position [8, 0]
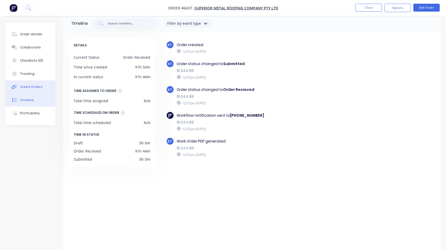
click at [36, 86] on div "Linked Orders" at bounding box center [31, 86] width 23 height 5
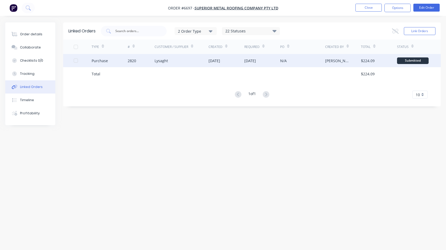
click at [137, 63] on div "2820" at bounding box center [141, 60] width 27 height 13
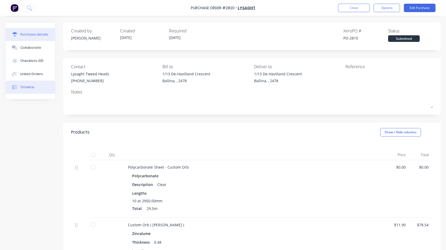
click at [23, 85] on div "Timeline" at bounding box center [27, 87] width 14 height 5
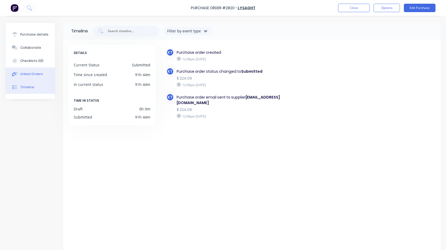
click at [32, 73] on div "Linked Orders" at bounding box center [31, 74] width 23 height 5
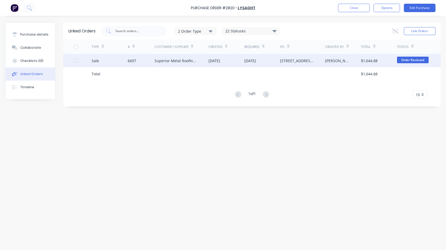
click at [157, 63] on div "Superior Metal Roofing Company Pty Ltd" at bounding box center [175, 61] width 43 height 6
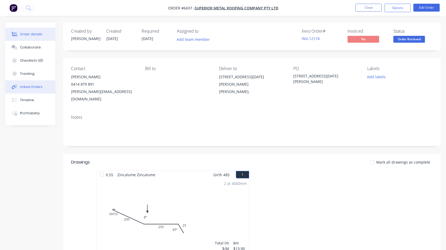
click at [36, 88] on div "Linked Orders" at bounding box center [31, 86] width 23 height 5
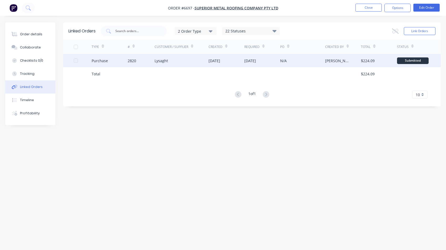
click at [102, 63] on div "Purchase" at bounding box center [110, 60] width 36 height 13
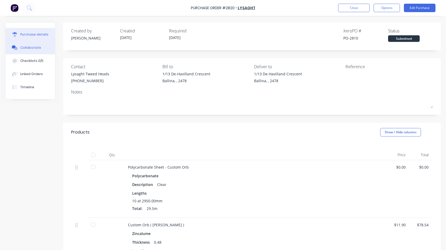
click at [37, 47] on div "Collaborate" at bounding box center [30, 47] width 21 height 5
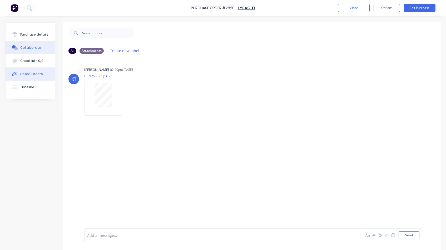
click at [30, 73] on div "Linked Orders" at bounding box center [31, 74] width 23 height 5
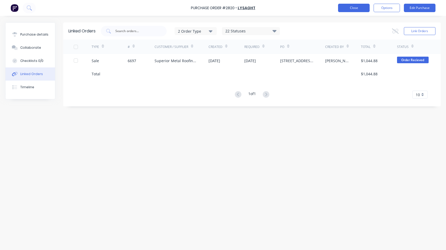
click at [355, 8] on button "Close" at bounding box center [354, 8] width 32 height 8
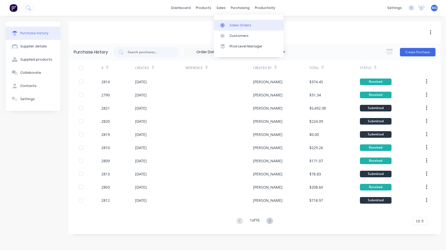
click at [228, 24] on link "Sales Orders" at bounding box center [249, 25] width 70 height 11
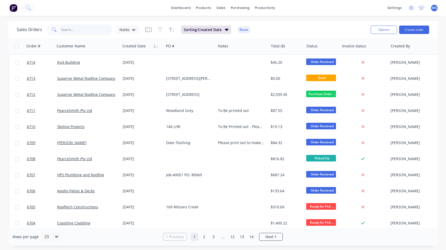
click at [78, 29] on input "text" at bounding box center [86, 29] width 51 height 11
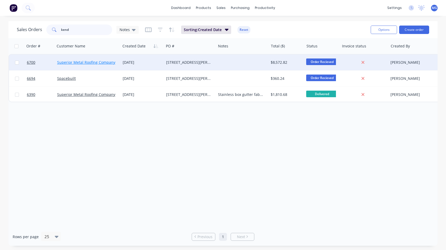
type input "kend"
click at [100, 64] on link "Superior Metal Roofing Company Pty Ltd" at bounding box center [92, 62] width 71 height 5
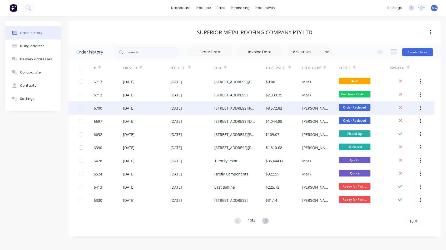
click at [182, 109] on div "[DATE]" at bounding box center [176, 108] width 12 height 6
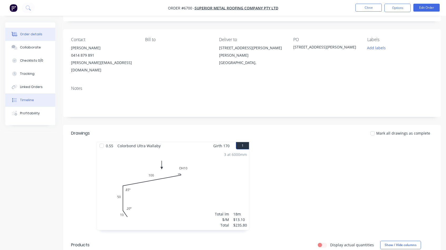
click at [31, 98] on div "Timeline" at bounding box center [27, 100] width 14 height 5
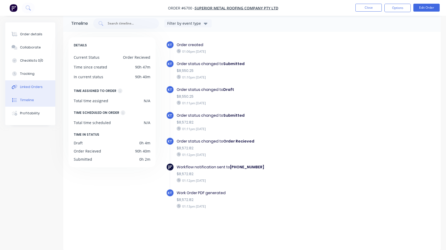
click at [36, 86] on div "Linked Orders" at bounding box center [31, 86] width 23 height 5
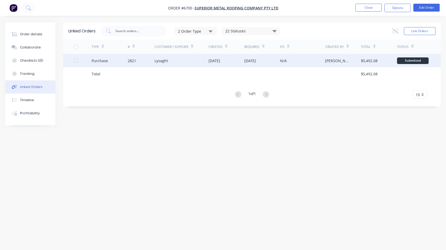
click at [144, 61] on div "2821" at bounding box center [141, 60] width 27 height 13
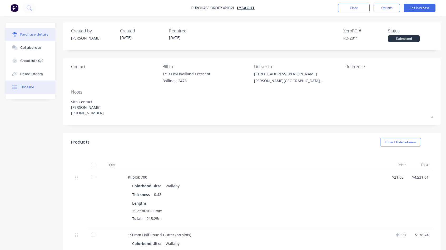
click at [27, 84] on button "Timeline" at bounding box center [30, 86] width 49 height 13
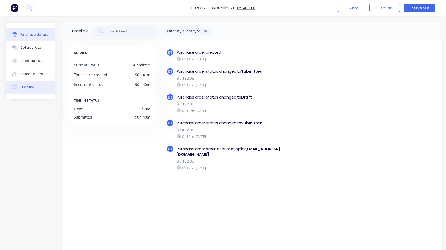
click at [31, 35] on div "Purchase details" at bounding box center [34, 34] width 28 height 5
type textarea "x"
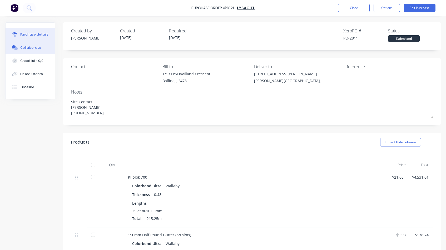
click at [32, 47] on div "Collaborate" at bounding box center [30, 47] width 21 height 5
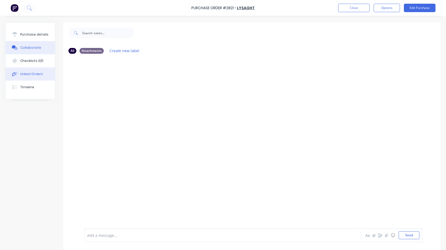
click at [32, 70] on button "Linked Orders" at bounding box center [30, 73] width 49 height 13
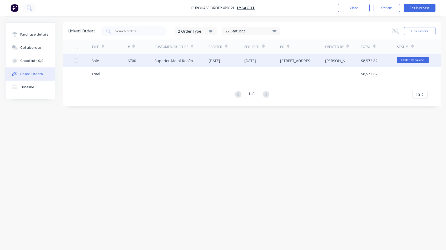
click at [154, 59] on div "Superior Metal Roofing Company Pty Ltd" at bounding box center [175, 61] width 43 height 6
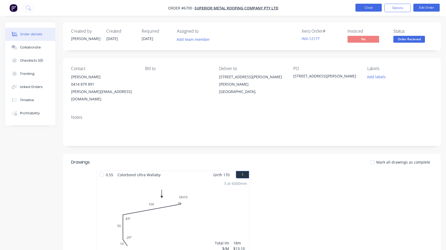
click at [367, 4] on button "Close" at bounding box center [368, 8] width 26 height 8
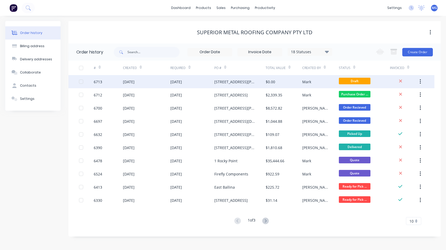
click at [138, 75] on div "[DATE]" at bounding box center [147, 81] width 48 height 13
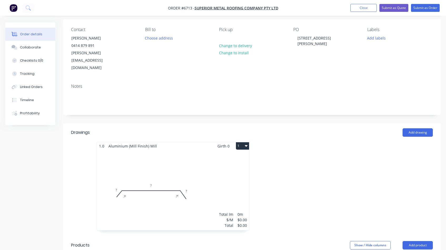
scroll to position [40, 0]
click at [154, 161] on div "Total lm $/M Total 0m $0.00 $0.00" at bounding box center [173, 189] width 152 height 80
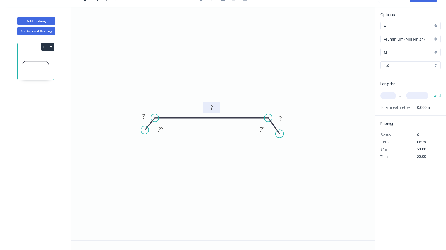
click at [212, 109] on tspan "?" at bounding box center [211, 107] width 3 height 9
click at [145, 117] on rect at bounding box center [143, 116] width 11 height 7
type input "$1.00"
click at [160, 127] on text "? º" at bounding box center [160, 129] width 5 height 9
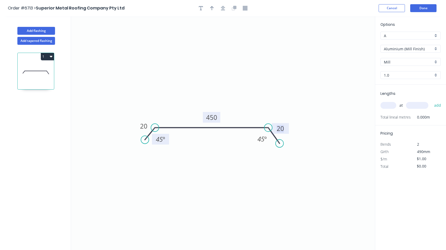
scroll to position [0, 0]
click at [211, 8] on icon "button" at bounding box center [212, 8] width 4 height 5
drag, startPoint x: 348, startPoint y: 42, endPoint x: 216, endPoint y: 88, distance: 140.1
click at [216, 88] on icon at bounding box center [215, 81] width 5 height 17
click at [214, 118] on tspan "450" at bounding box center [211, 117] width 11 height 9
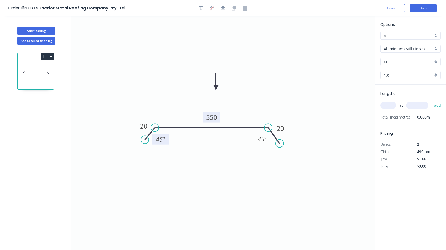
click at [213, 156] on icon "0 20 550 20 45 º 45 º" at bounding box center [223, 132] width 304 height 233
click at [200, 10] on icon "button" at bounding box center [201, 8] width 4 height 4
click at [102, 37] on textarea at bounding box center [105, 36] width 43 height 19
drag, startPoint x: 128, startPoint y: 49, endPoint x: 155, endPoint y: 69, distance: 33.5
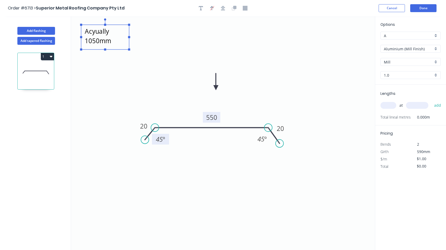
click at [155, 69] on icon "NOT 550 Acyually 1050mm 20 550 20 45 º 45 º" at bounding box center [223, 132] width 304 height 233
click at [112, 42] on textarea "NOT 550 Acyually 1050mm" at bounding box center [105, 36] width 43 height 19
drag, startPoint x: 129, startPoint y: 50, endPoint x: 150, endPoint y: 73, distance: 32.0
click at [150, 73] on rect at bounding box center [150, 73] width 2 height 2
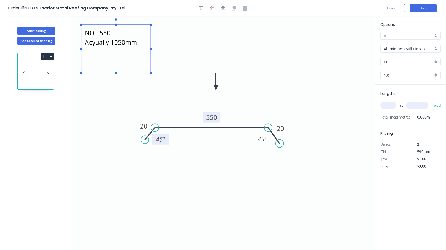
click at [94, 43] on textarea "NOT 550 Acyually 1050mm" at bounding box center [116, 48] width 64 height 43
click at [123, 52] on textarea "NOT 550 Actually 1050mm" at bounding box center [116, 48] width 64 height 43
type textarea "NOT 550 Actually 1050mm"
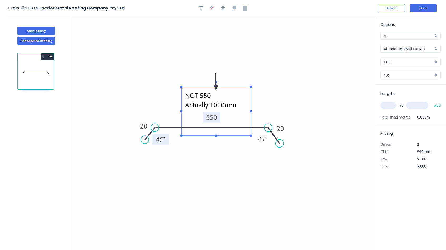
drag, startPoint x: 149, startPoint y: 27, endPoint x: 249, endPoint y: 90, distance: 118.6
click at [249, 90] on rect at bounding box center [215, 111] width 69 height 48
click at [262, 56] on icon "NOT 550 Actually 1050mm 20 550 20 45 º 45 º" at bounding box center [223, 132] width 304 height 233
click at [387, 106] on input "text" at bounding box center [388, 105] width 16 height 7
type input "1"
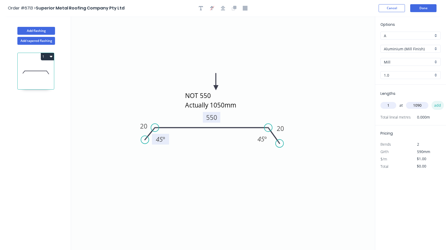
type input "1090"
click at [439, 107] on button "add" at bounding box center [437, 105] width 12 height 9
type input "$1.09"
click at [435, 49] on div "Aluminium (Mill Finish)" at bounding box center [410, 49] width 60 height 8
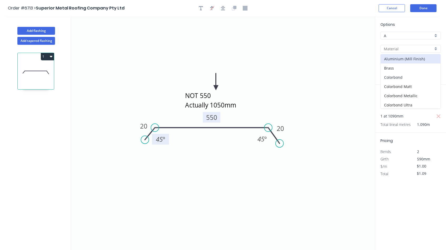
click at [398, 77] on div "Colorbond" at bounding box center [410, 77] width 60 height 9
type input "Colorbond"
type input "Basalt"
type input "0.55"
type input "$19.58"
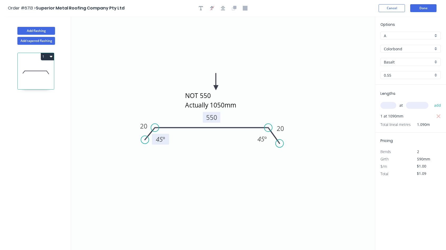
type input "$21.34"
click at [436, 63] on div "Basalt" at bounding box center [410, 62] width 60 height 8
click at [396, 118] on div "Woodland Grey" at bounding box center [410, 116] width 60 height 9
type input "Woodland Grey"
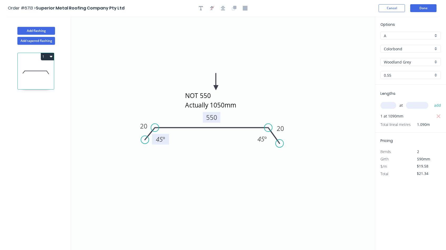
click at [323, 77] on icon "NOT 550 Actually 1050mm 20 550 20 45 º 45 º" at bounding box center [223, 132] width 304 height 233
click at [418, 8] on button "Done" at bounding box center [423, 8] width 26 height 8
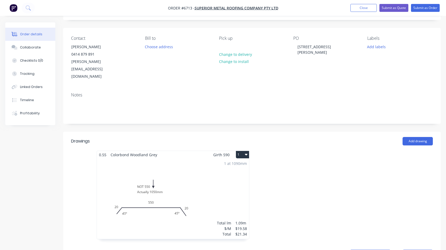
click at [176, 174] on div "1 at 1090mm Total lm $/M Total 1.09m $19.58 $21.34" at bounding box center [173, 198] width 152 height 80
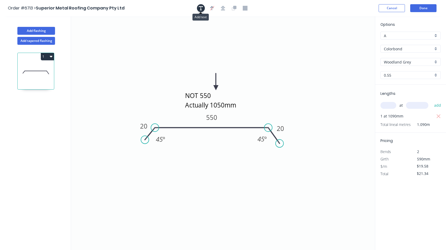
click at [201, 6] on icon "button" at bounding box center [201, 8] width 4 height 4
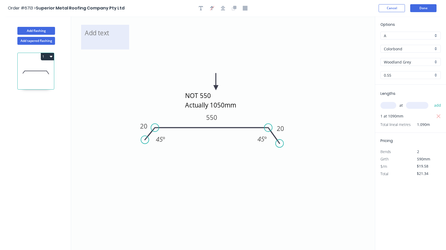
click at [107, 32] on textarea at bounding box center [105, 36] width 43 height 19
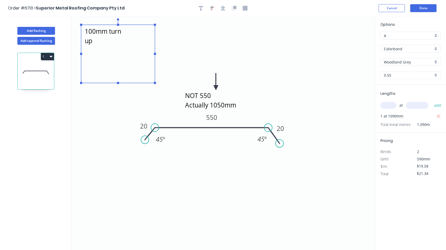
drag, startPoint x: 129, startPoint y: 49, endPoint x: 155, endPoint y: 82, distance: 42.2
click at [155, 82] on rect at bounding box center [155, 83] width 2 height 2
click at [86, 33] on textarea "Tray with 100mm turn up" at bounding box center [118, 53] width 68 height 53
click at [118, 91] on icon "NOT 550 Actually 1050mm 450 long Tray with 100mm turn up 20 550 20 45 º 45 º" at bounding box center [223, 132] width 304 height 233
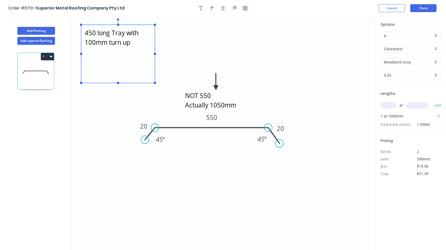
type textarea "450 long Tray with 100mm turn up"
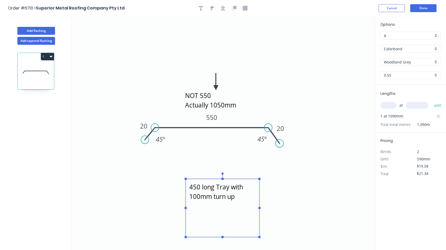
drag, startPoint x: 145, startPoint y: 30, endPoint x: 250, endPoint y: 185, distance: 186.8
click at [250, 185] on textarea "450 long Tray with 100mm turn up" at bounding box center [222, 207] width 68 height 53
drag, startPoint x: 278, startPoint y: 143, endPoint x: 275, endPoint y: 138, distance: 5.3
click at [275, 138] on icon "NOT 550 Actually 1050mm 450 long Tray with 100mm turn up 20 550 20 45 º 45 º" at bounding box center [223, 132] width 304 height 233
click at [318, 73] on icon "NOT 550 Actually 1050mm 450 long Tray with 100mm turn up 20 550 20 45 º 45 º" at bounding box center [223, 132] width 304 height 233
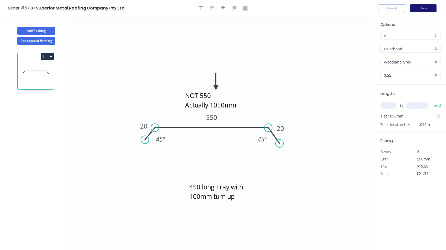
click at [422, 4] on button "Done" at bounding box center [423, 8] width 26 height 8
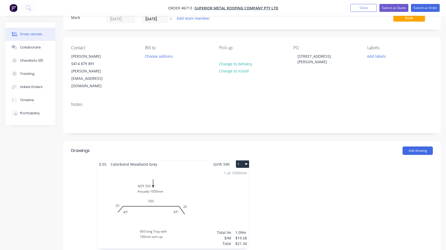
scroll to position [26, 0]
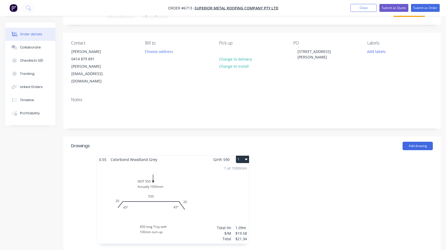
click at [154, 178] on div "1 at 1090mm Total lm $/M Total 1.09m $19.58 $21.34" at bounding box center [173, 203] width 152 height 80
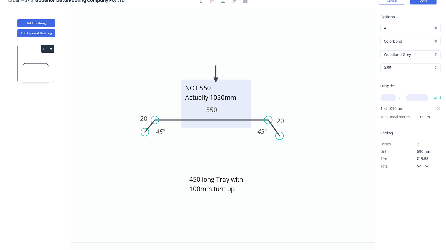
scroll to position [7, 0]
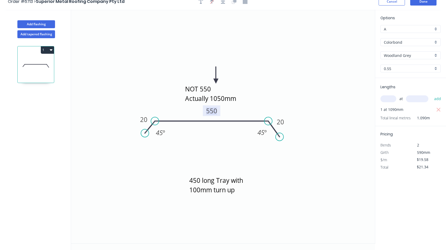
click at [215, 111] on tspan "550" at bounding box center [211, 110] width 11 height 9
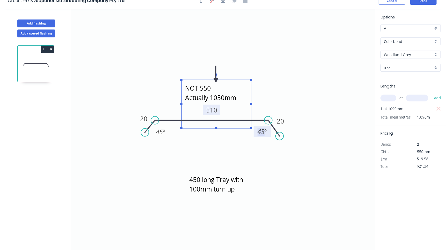
click at [202, 83] on textarea "NOT 550 Actually 1050mm" at bounding box center [216, 103] width 64 height 43
click at [206, 88] on textarea "NOT 550 Actually 1050mm" at bounding box center [216, 103] width 64 height 43
click at [225, 90] on textarea "NOT 510 Actually 1050mm" at bounding box center [216, 103] width 64 height 43
drag, startPoint x: 250, startPoint y: 80, endPoint x: 250, endPoint y: 75, distance: 4.5
click at [250, 75] on rect at bounding box center [251, 75] width 2 height 2
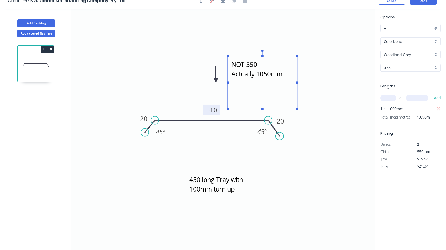
drag, startPoint x: 248, startPoint y: 79, endPoint x: 295, endPoint y: 61, distance: 49.7
click at [295, 61] on rect at bounding box center [261, 82] width 69 height 53
drag, startPoint x: 214, startPoint y: 78, endPoint x: 168, endPoint y: 91, distance: 47.9
click at [168, 91] on icon "NOT 510mm Actually 1050mm 450 long Tray with 100mm turn up 20 510 20 45 º 45 º" at bounding box center [223, 125] width 304 height 233
drag, startPoint x: 215, startPoint y: 79, endPoint x: 193, endPoint y: 100, distance: 30.3
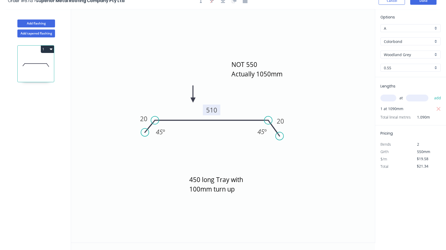
click at [193, 100] on icon at bounding box center [192, 93] width 5 height 17
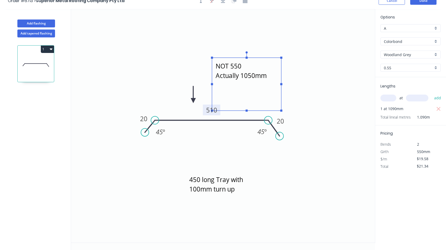
drag, startPoint x: 240, startPoint y: 60, endPoint x: 224, endPoint y: 60, distance: 15.8
click at [275, 78] on textarea "NOT 510mm Actually 1050mm" at bounding box center [246, 84] width 64 height 48
click at [346, 68] on icon "NOT 510mm Actually 1050mm See Pic 450 long Tray with 100mm turn up 20 510 20 45…" at bounding box center [223, 125] width 304 height 233
type textarea "NOT 510mm Actually 1050mm See Pic"
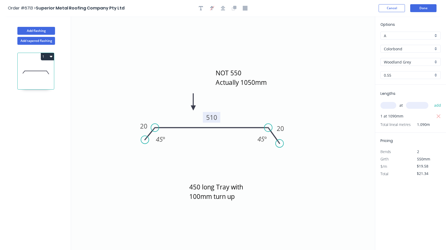
scroll to position [0, 0]
click at [423, 9] on button "Done" at bounding box center [423, 8] width 26 height 8
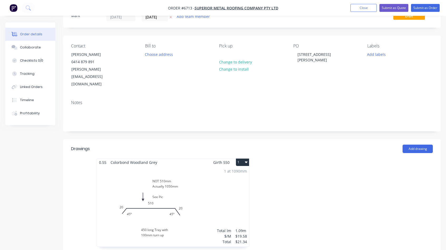
scroll to position [24, 0]
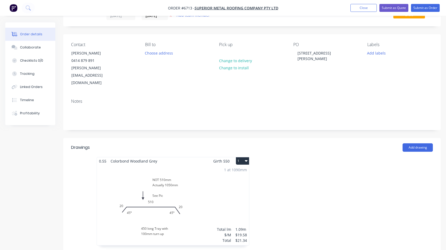
click at [243, 157] on button "1" at bounding box center [242, 160] width 13 height 7
click at [289, 164] on div at bounding box center [331, 204] width 158 height 94
click at [221, 169] on div "1 at 1090mm Total lm $/M Total 1.09m $19.58 $21.34" at bounding box center [173, 205] width 152 height 80
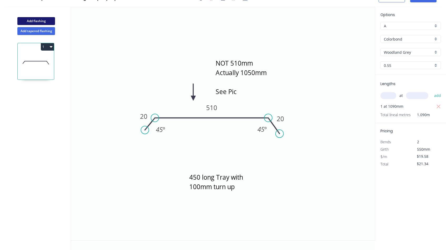
click at [42, 21] on button "Add flashing" at bounding box center [36, 21] width 38 height 8
type input "$0.00"
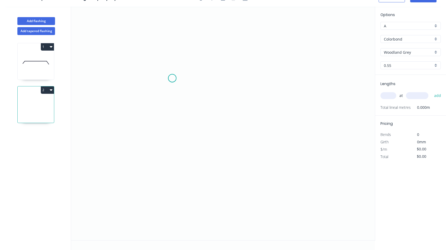
click at [172, 78] on icon "0" at bounding box center [223, 123] width 304 height 233
click at [171, 149] on icon "0" at bounding box center [223, 123] width 304 height 233
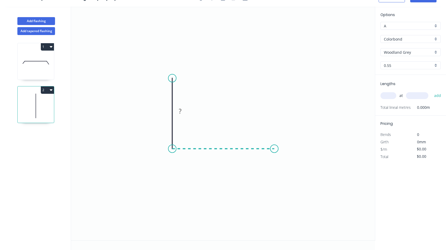
click at [274, 152] on icon "0 ?" at bounding box center [223, 123] width 304 height 233
click at [286, 163] on icon "0 ? ?" at bounding box center [223, 123] width 304 height 233
click at [286, 163] on circle at bounding box center [286, 163] width 8 height 8
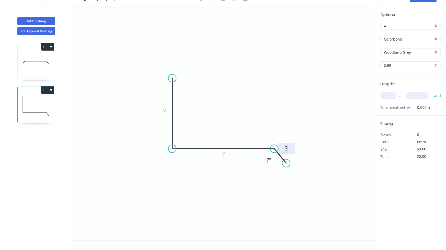
click at [286, 148] on tspan "?" at bounding box center [286, 148] width 3 height 9
type input "$14.19"
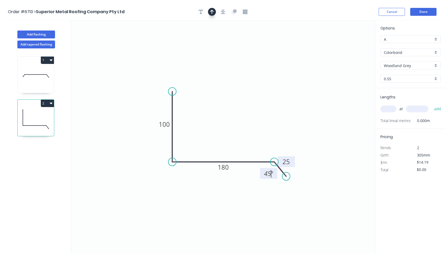
scroll to position [0, 0]
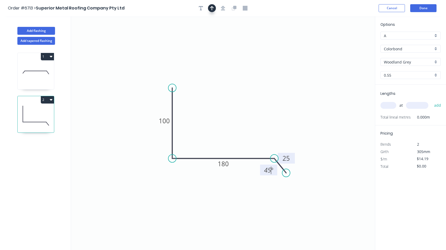
click at [213, 5] on button "button" at bounding box center [212, 8] width 8 height 8
drag, startPoint x: 346, startPoint y: 43, endPoint x: 232, endPoint y: 124, distance: 139.6
click at [232, 124] on icon "0 100 180 25 45 º" at bounding box center [223, 132] width 304 height 233
drag, startPoint x: 347, startPoint y: 42, endPoint x: 234, endPoint y: 119, distance: 136.3
click at [234, 119] on icon at bounding box center [234, 112] width 5 height 17
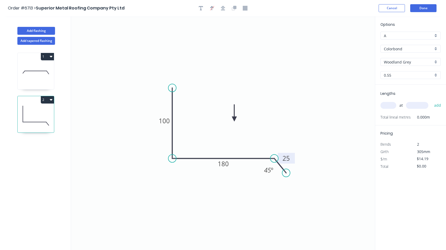
click at [387, 107] on input "text" at bounding box center [388, 105] width 16 height 7
type input "1"
type input "1000"
click at [437, 105] on button "add" at bounding box center [437, 105] width 12 height 9
type input "$14.19"
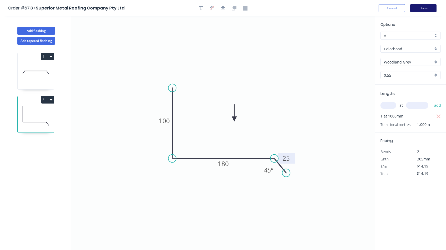
click at [420, 9] on button "Done" at bounding box center [423, 8] width 26 height 8
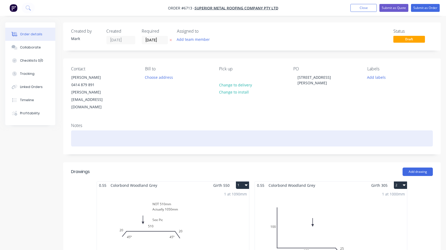
click at [82, 130] on div at bounding box center [251, 138] width 361 height 16
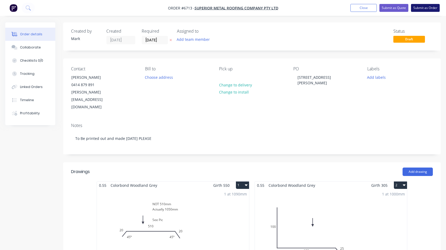
click at [422, 8] on button "Submit as Order" at bounding box center [425, 8] width 29 height 8
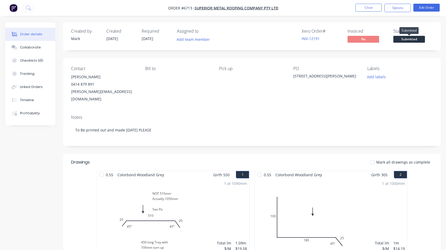
click at [405, 41] on span "Submitted" at bounding box center [409, 39] width 32 height 7
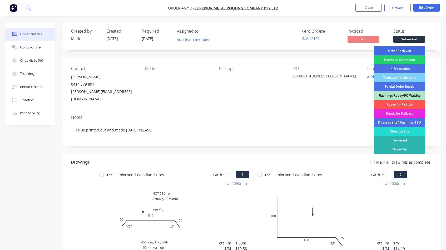
click at [402, 50] on div "Order Recieved" at bounding box center [398, 50] width 51 height 9
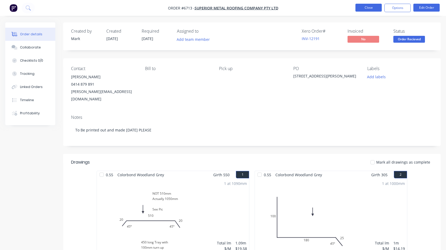
click at [371, 7] on button "Close" at bounding box center [368, 8] width 26 height 8
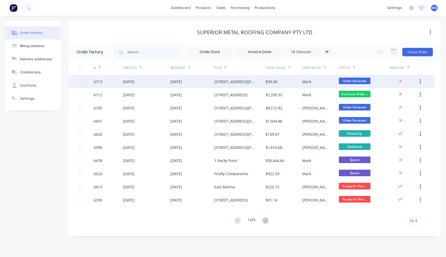
click at [202, 79] on div "[DATE]" at bounding box center [192, 81] width 44 height 13
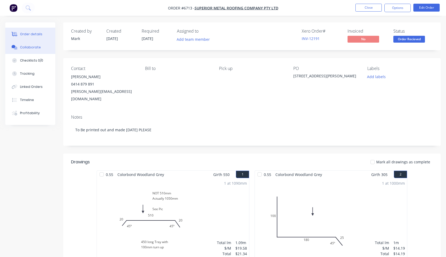
click at [32, 44] on button "Collaborate" at bounding box center [30, 47] width 50 height 13
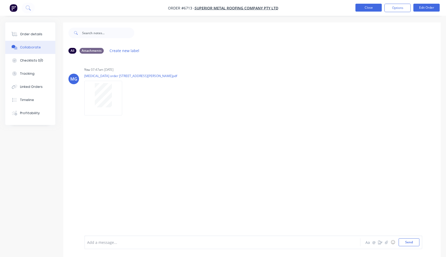
click at [369, 9] on button "Close" at bounding box center [368, 8] width 26 height 8
